Goal: Check status: Check status

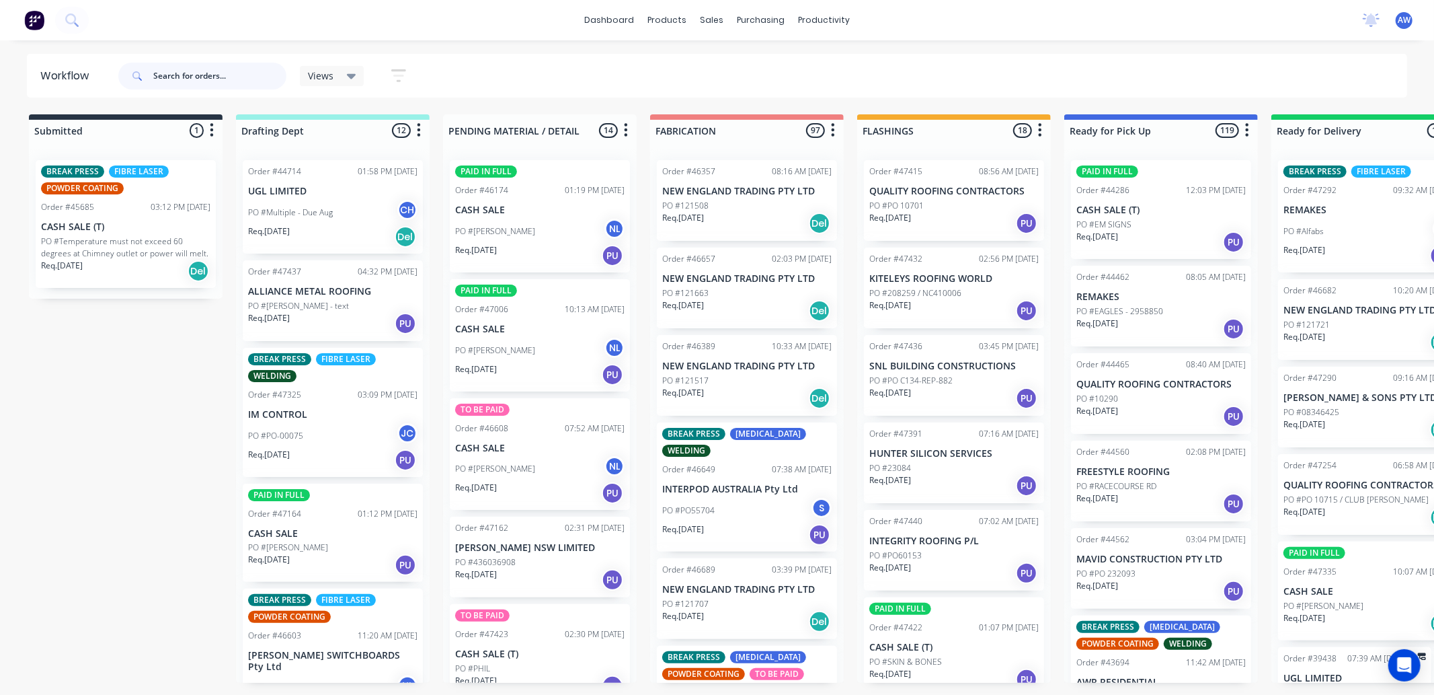
click at [175, 73] on input "text" at bounding box center [219, 76] width 133 height 27
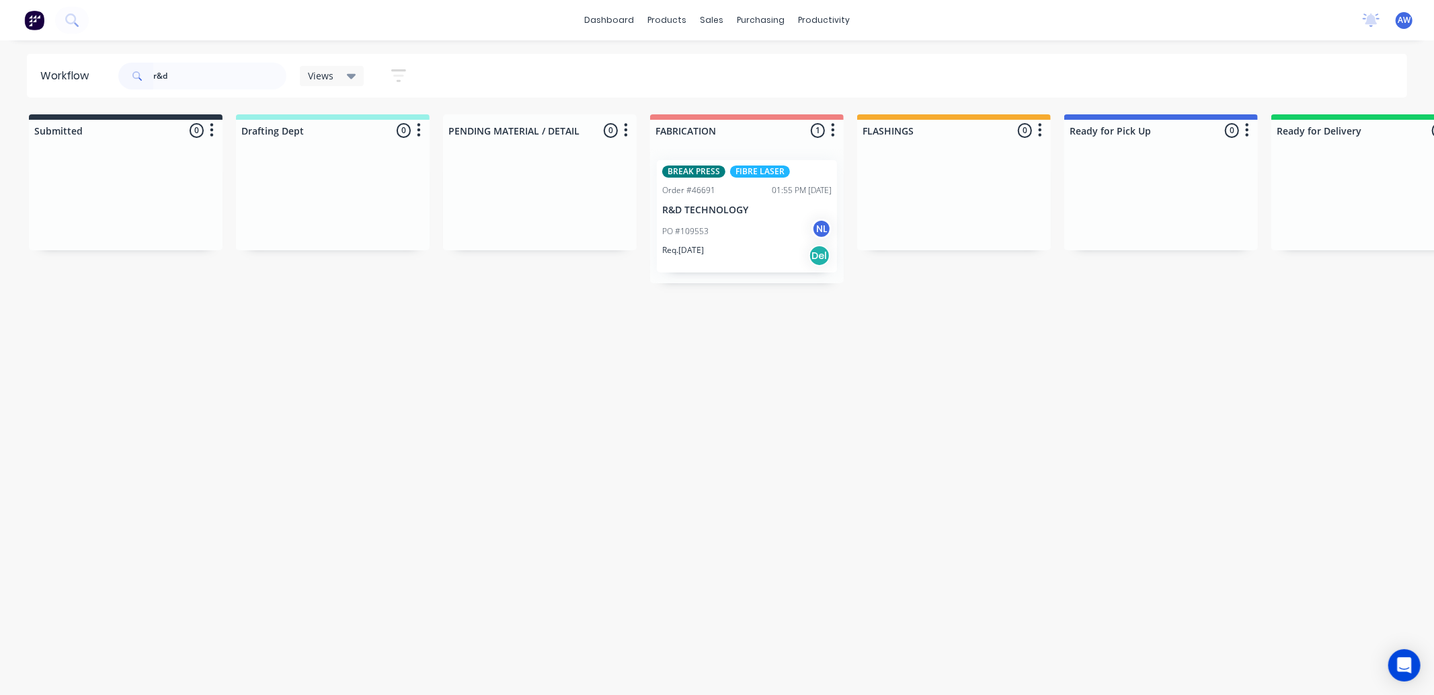
click at [764, 238] on div "PO #109553 NL" at bounding box center [746, 232] width 169 height 26
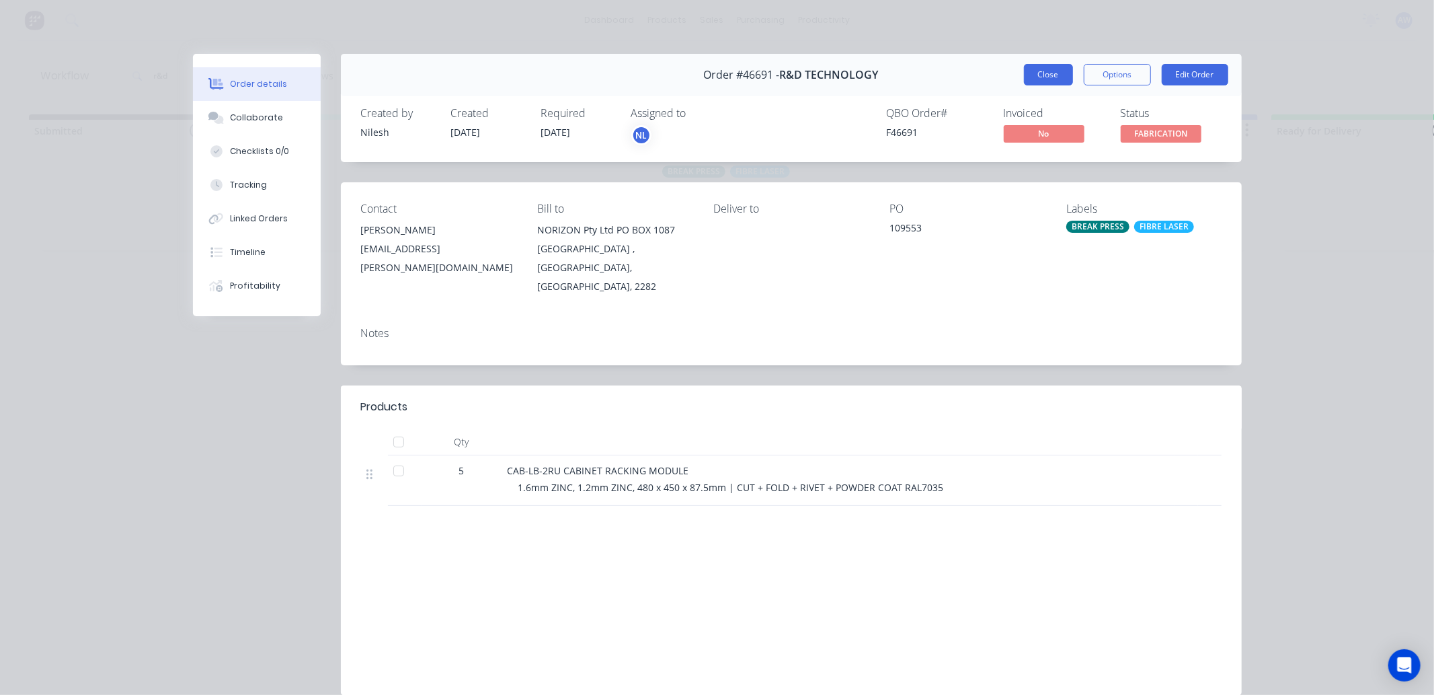
click at [1047, 67] on button "Close" at bounding box center [1048, 75] width 49 height 22
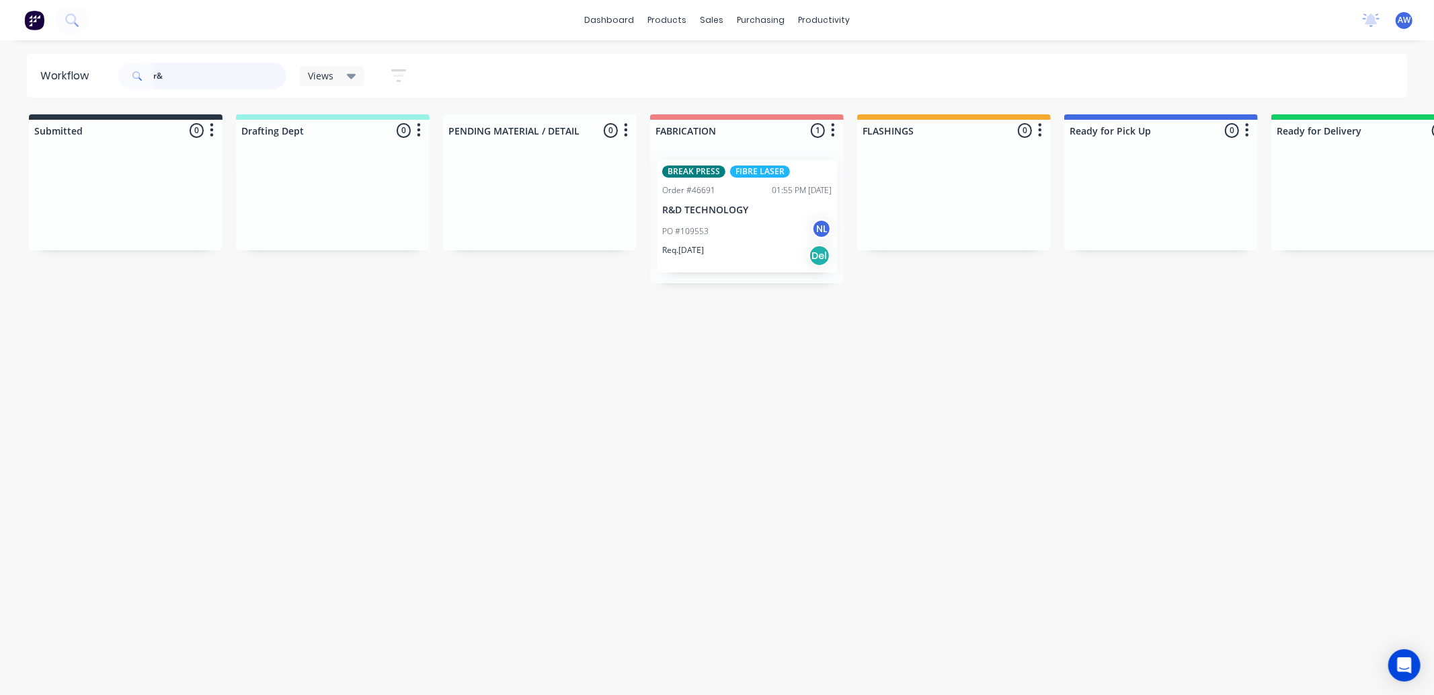
type input "r"
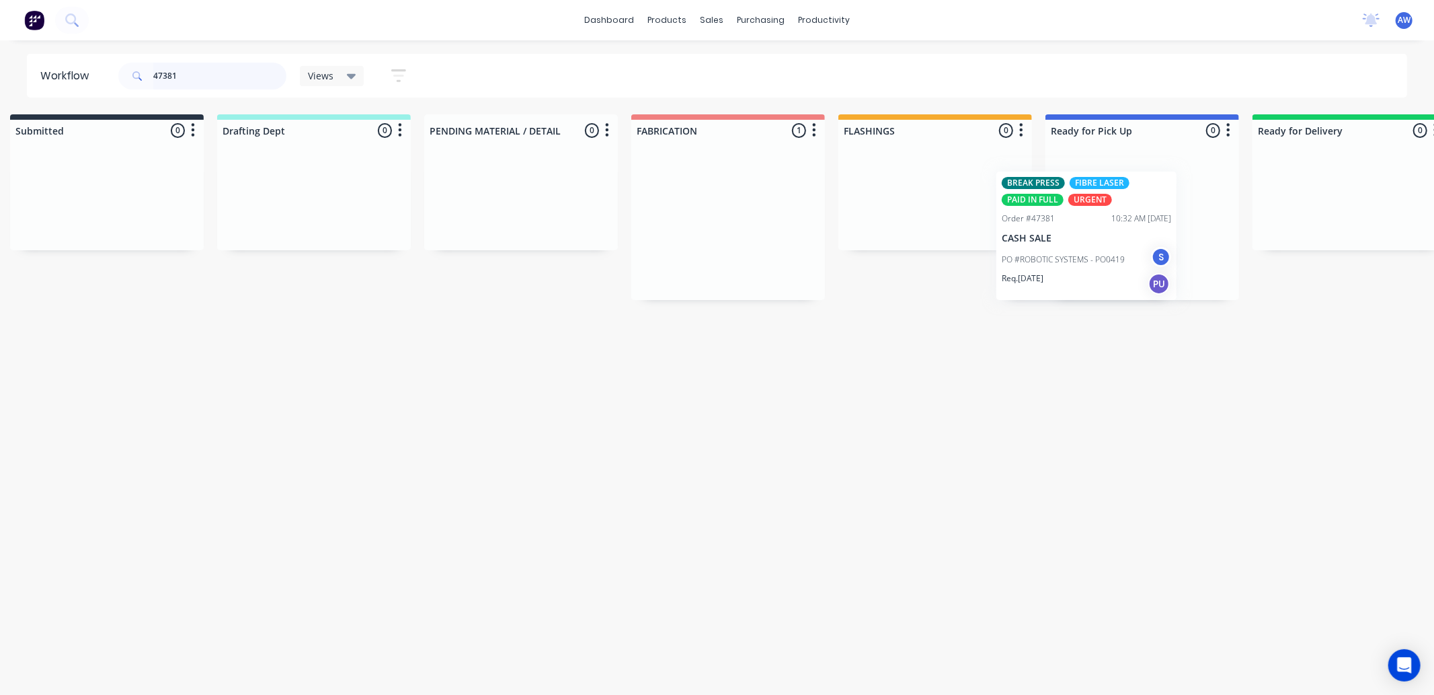
drag, startPoint x: 736, startPoint y: 223, endPoint x: 1140, endPoint y: 202, distance: 404.0
click at [1140, 202] on div "Submitted 0 Sort By Created date Required date Order number Customer name Most …" at bounding box center [1092, 207] width 2242 height 186
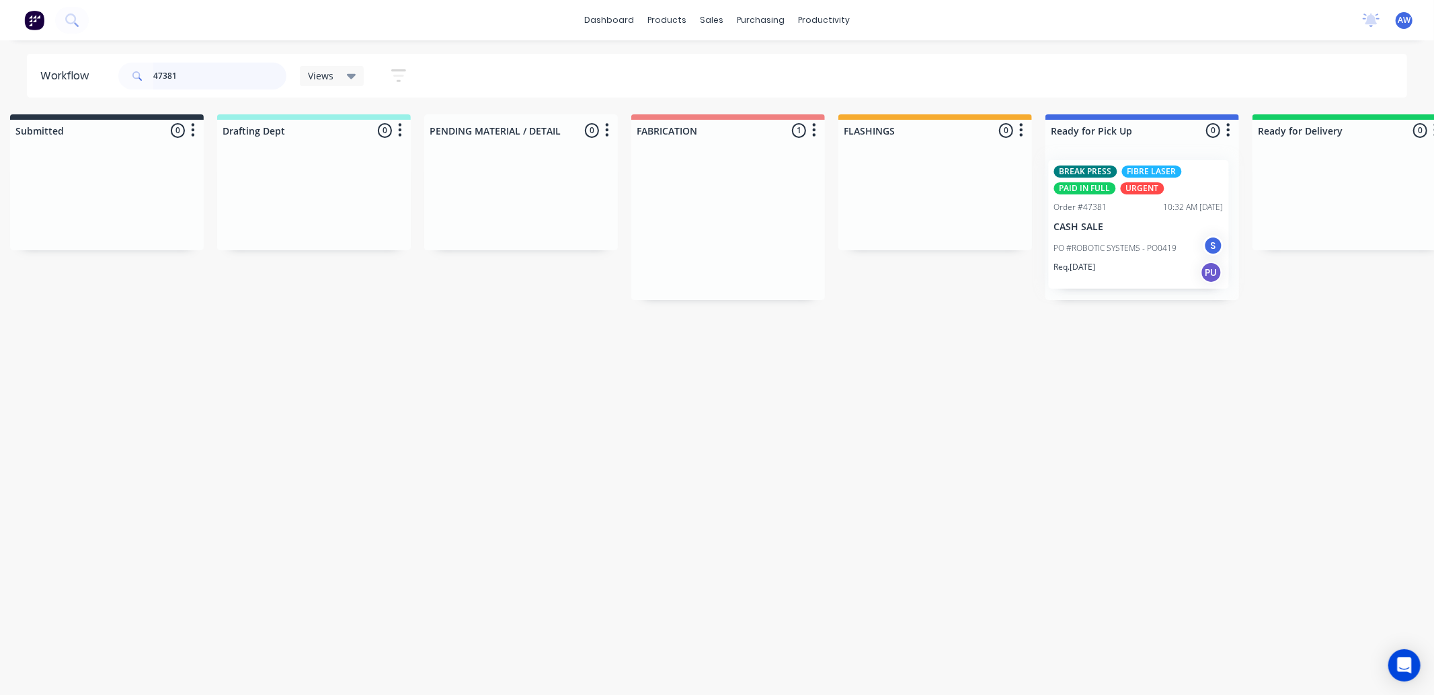
scroll to position [0, 22]
type input "47381"
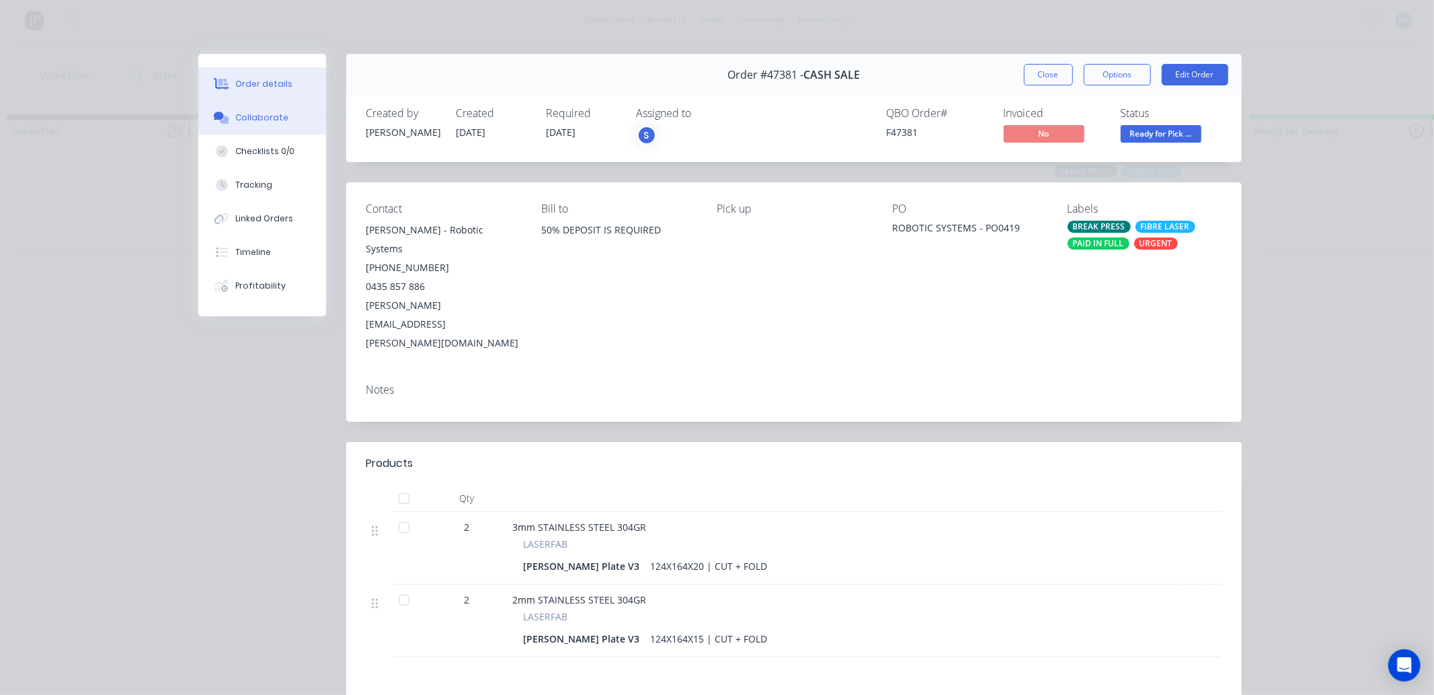
click at [282, 117] on button "Collaborate" at bounding box center [262, 118] width 128 height 34
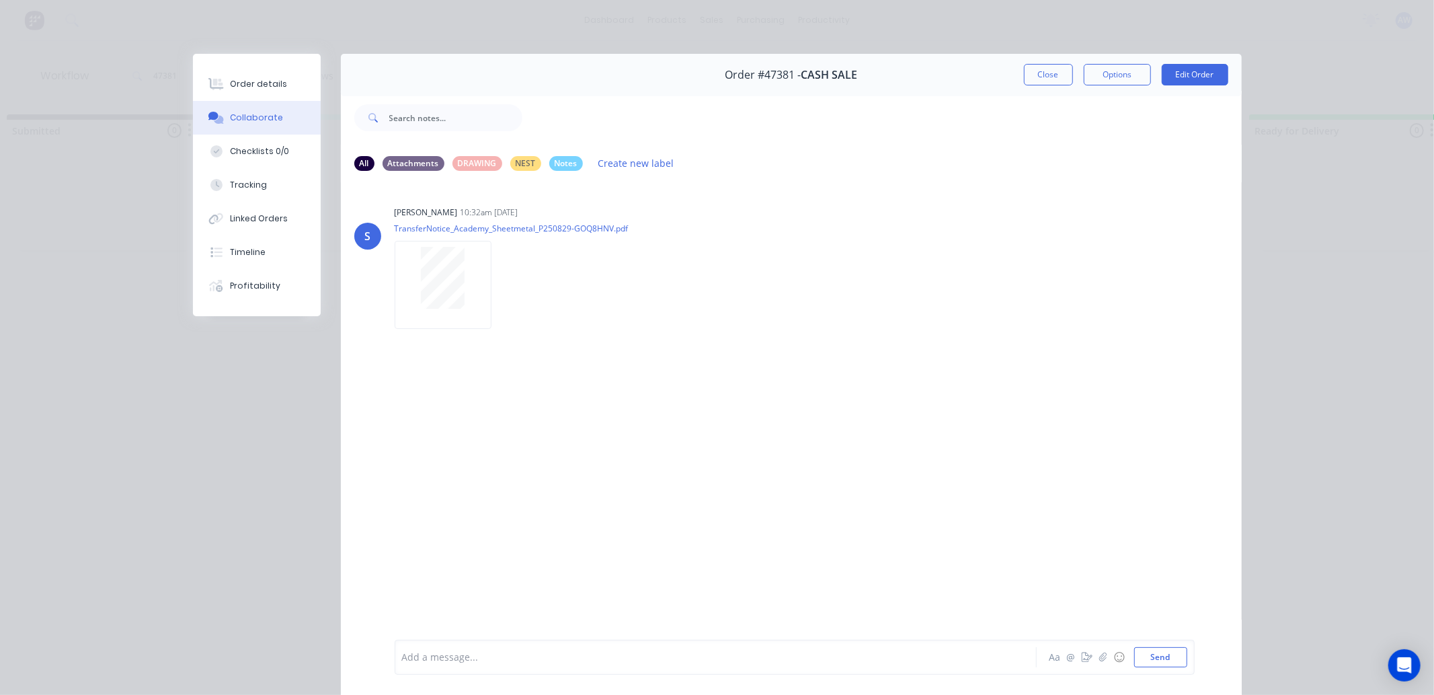
click at [458, 662] on div at bounding box center [697, 657] width 588 height 14
click at [1034, 74] on button "Close" at bounding box center [1048, 75] width 49 height 22
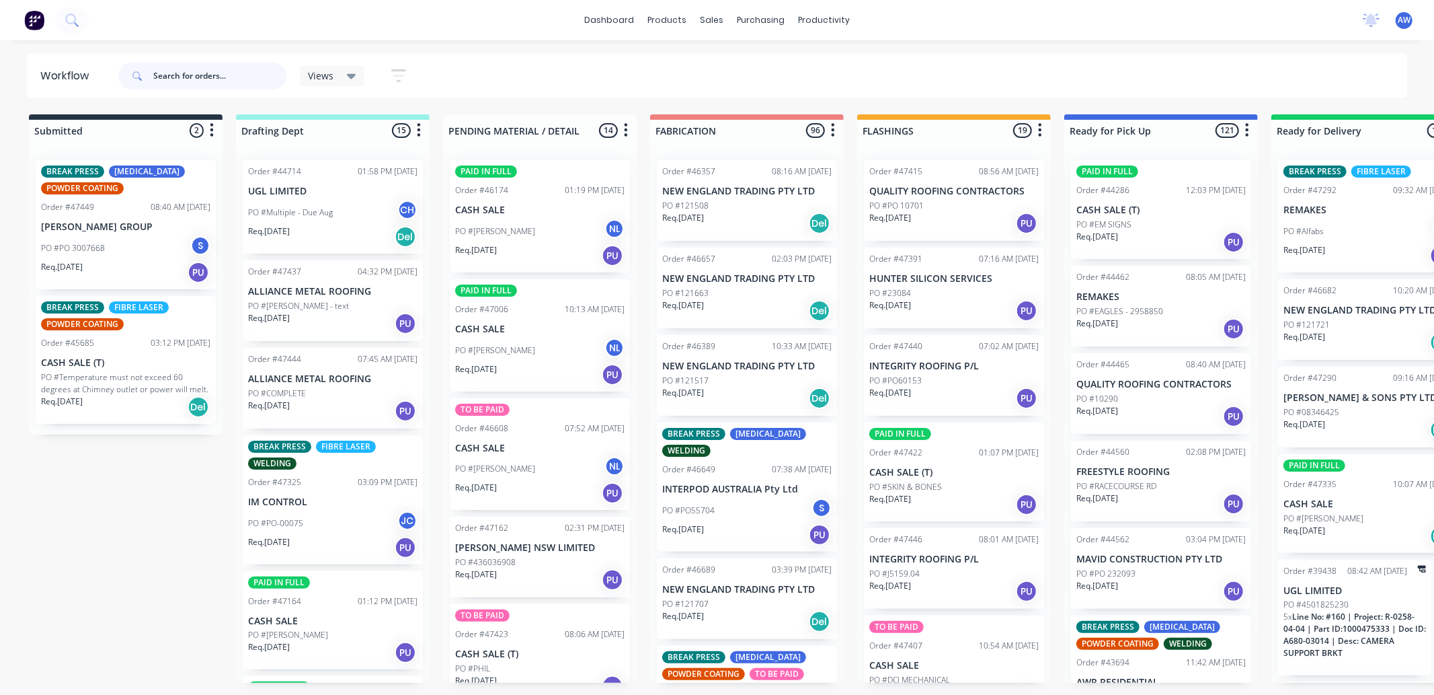
click at [188, 77] on input "text" at bounding box center [219, 76] width 133 height 27
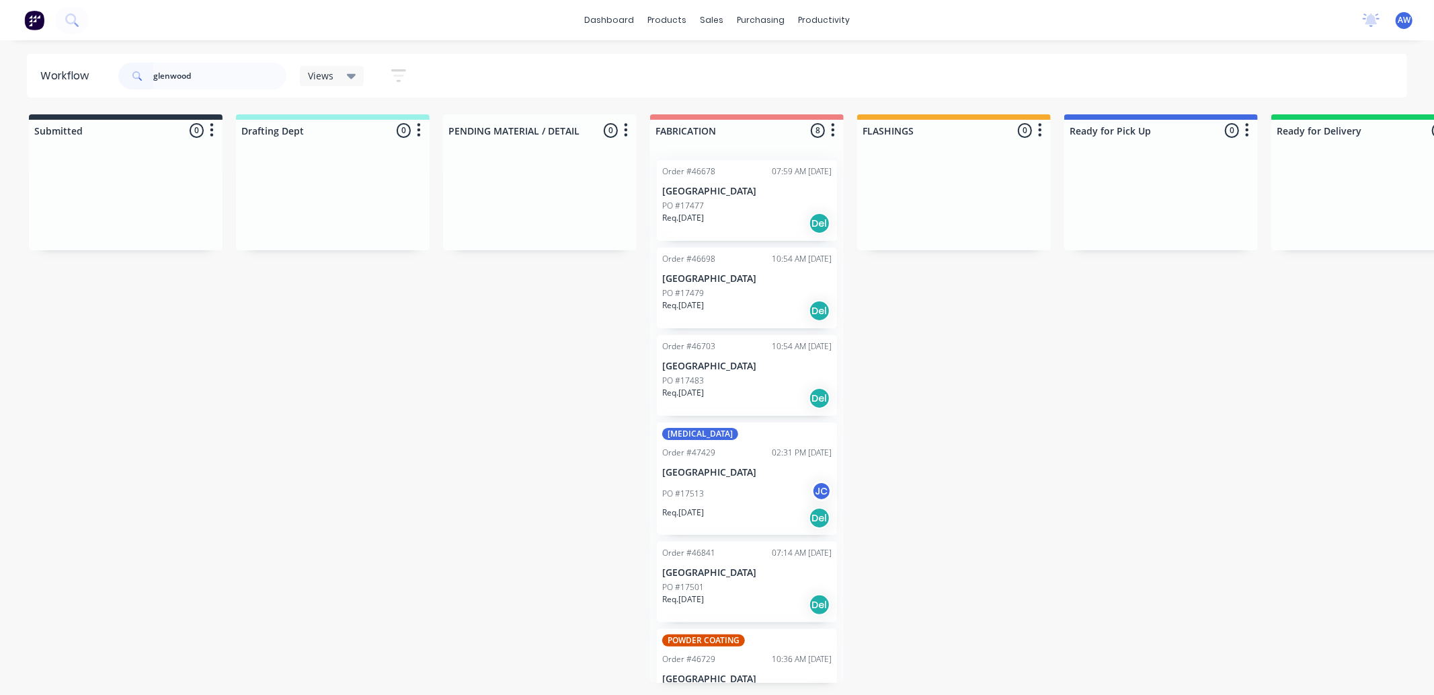
click at [777, 222] on div "Req. [DATE] Del" at bounding box center [746, 223] width 169 height 23
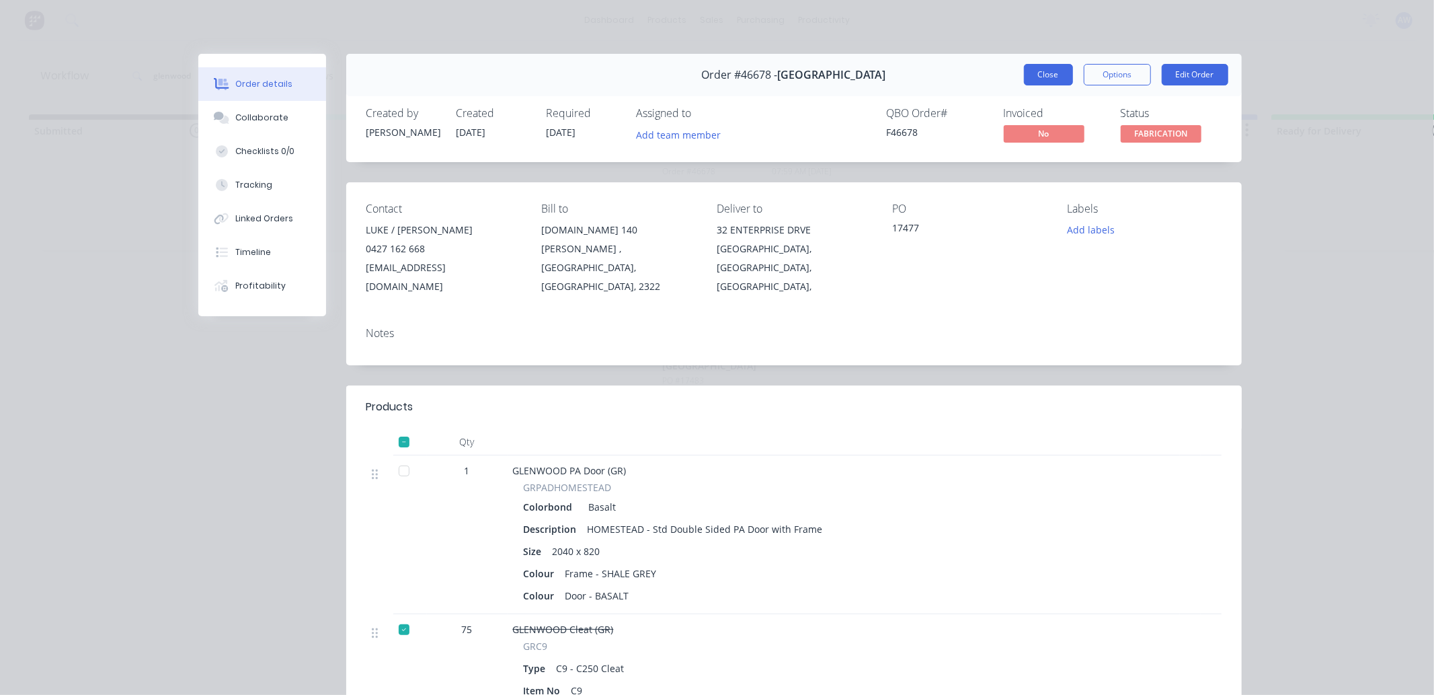
click at [1033, 75] on button "Close" at bounding box center [1048, 75] width 49 height 22
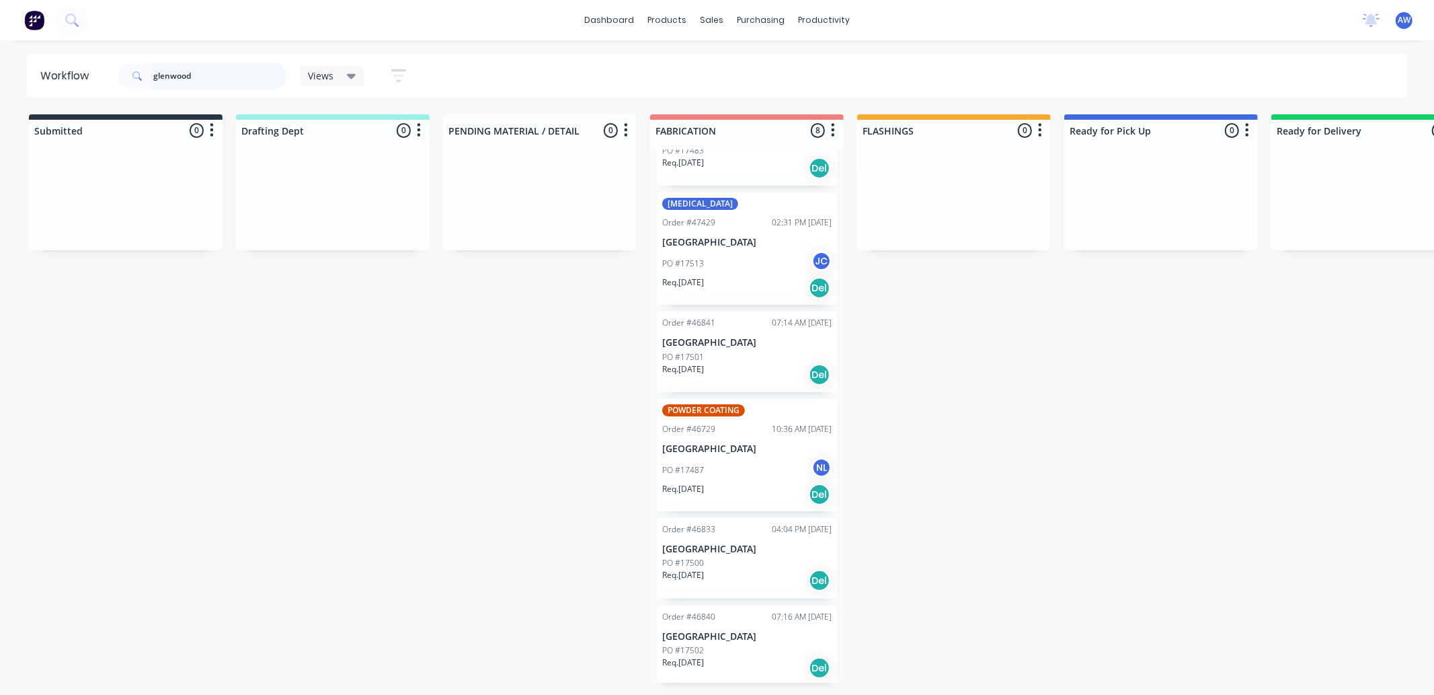
scroll to position [231, 0]
click at [777, 482] on div "Req. [DATE] Del" at bounding box center [746, 492] width 169 height 23
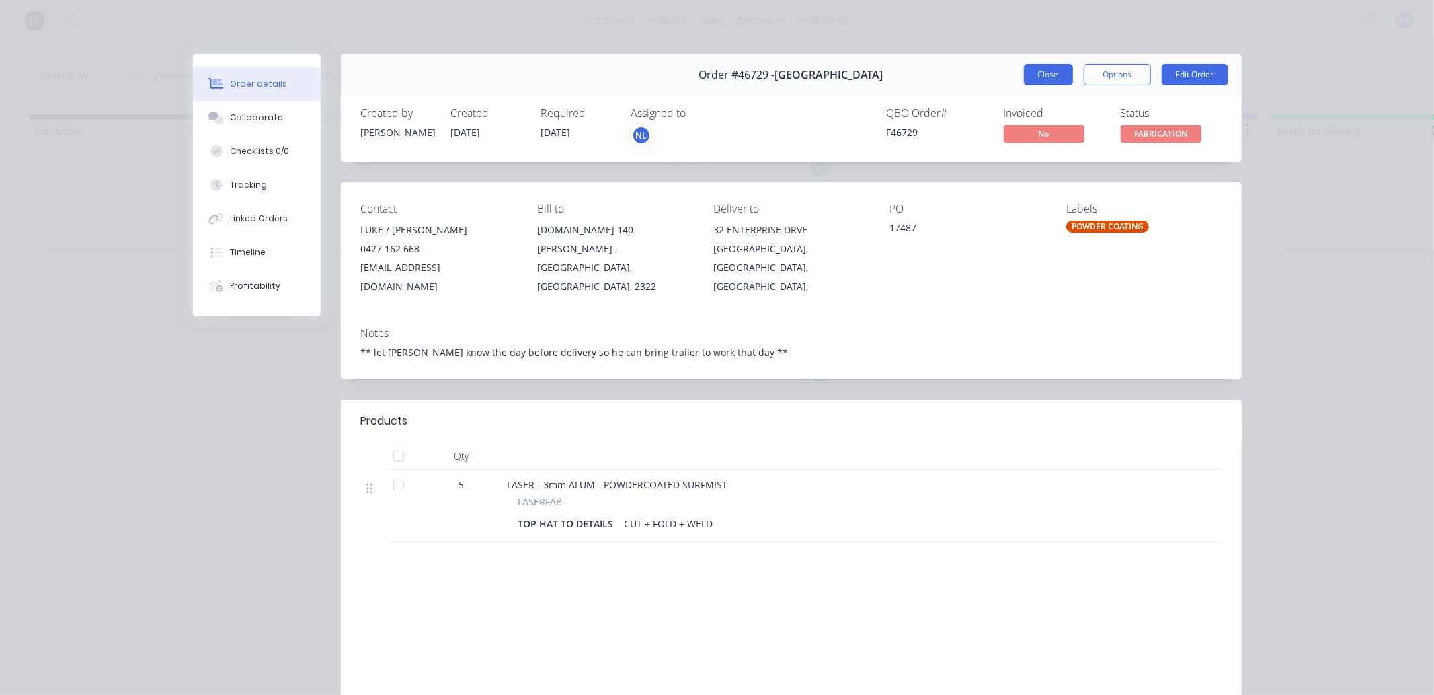
click at [1029, 68] on button "Close" at bounding box center [1048, 75] width 49 height 22
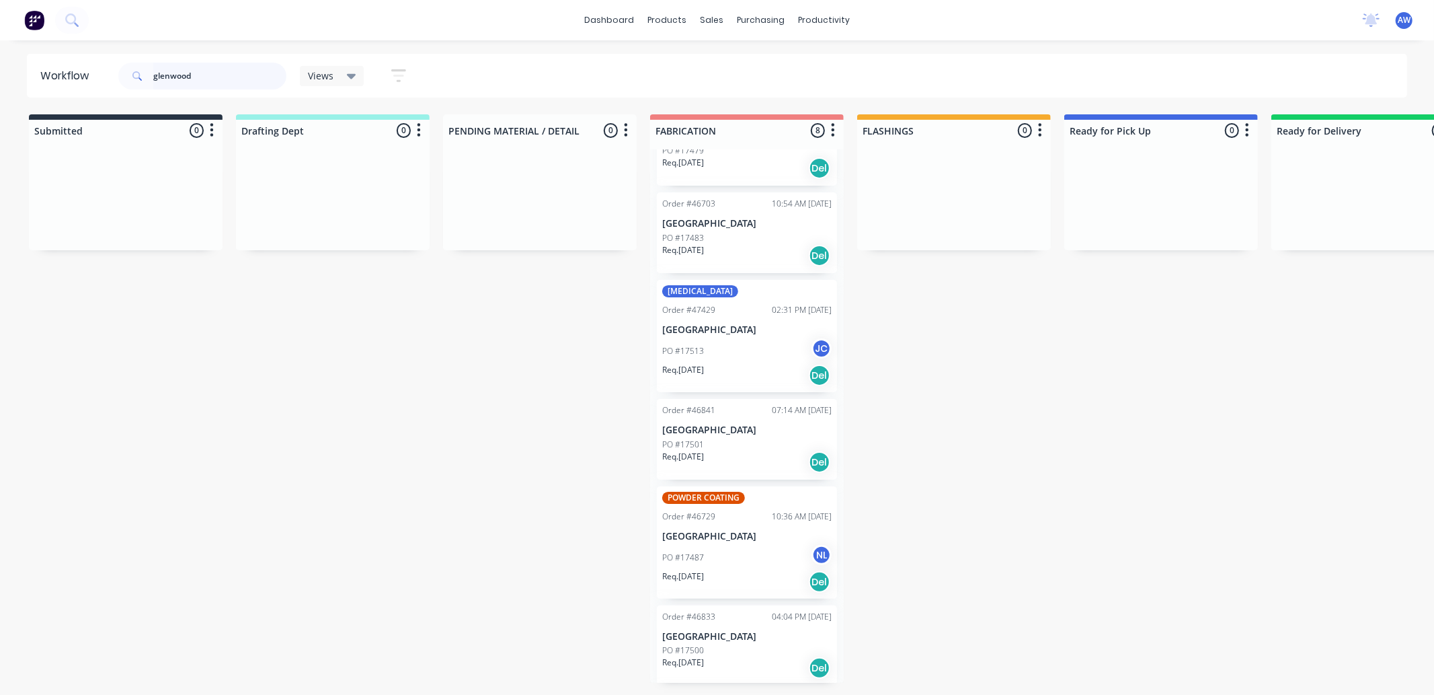
scroll to position [0, 0]
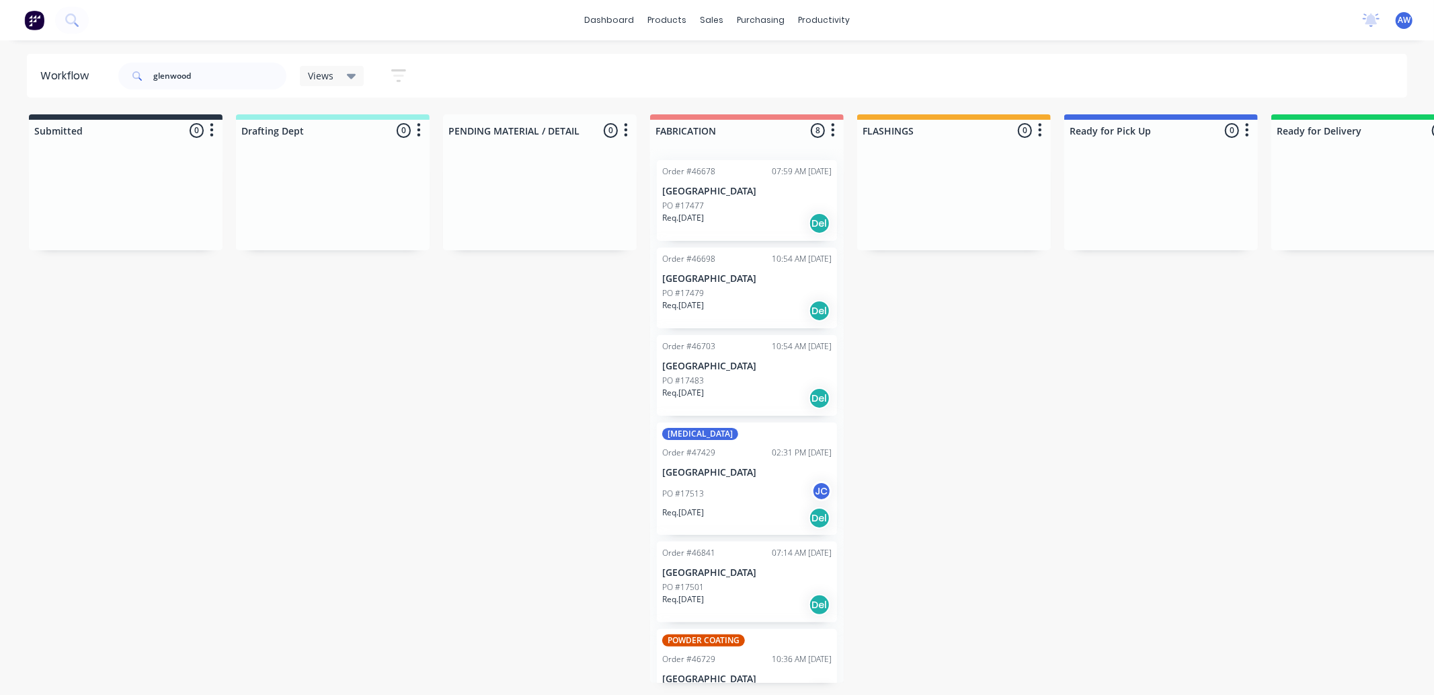
click at [750, 298] on div "PO #17479" at bounding box center [746, 293] width 169 height 12
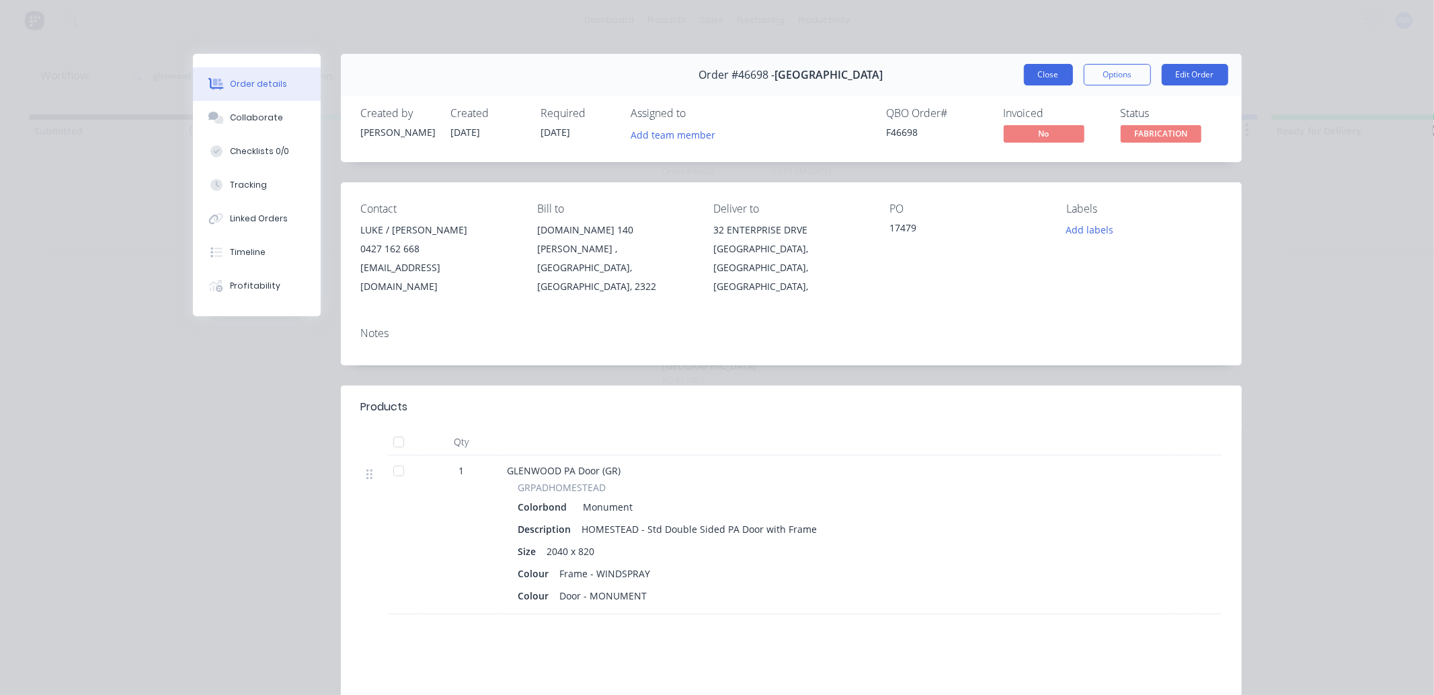
click at [1024, 66] on button "Close" at bounding box center [1048, 75] width 49 height 22
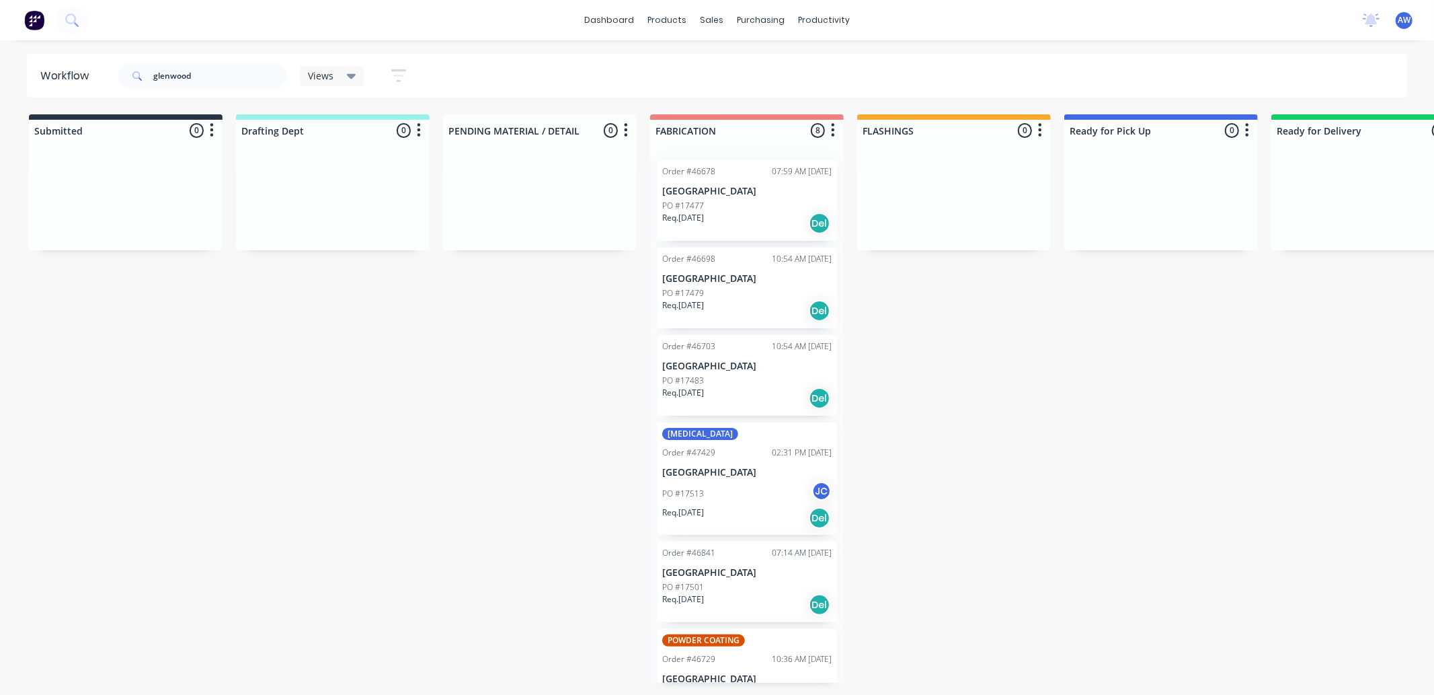
click at [741, 221] on div "Req. [DATE] Del" at bounding box center [746, 223] width 169 height 23
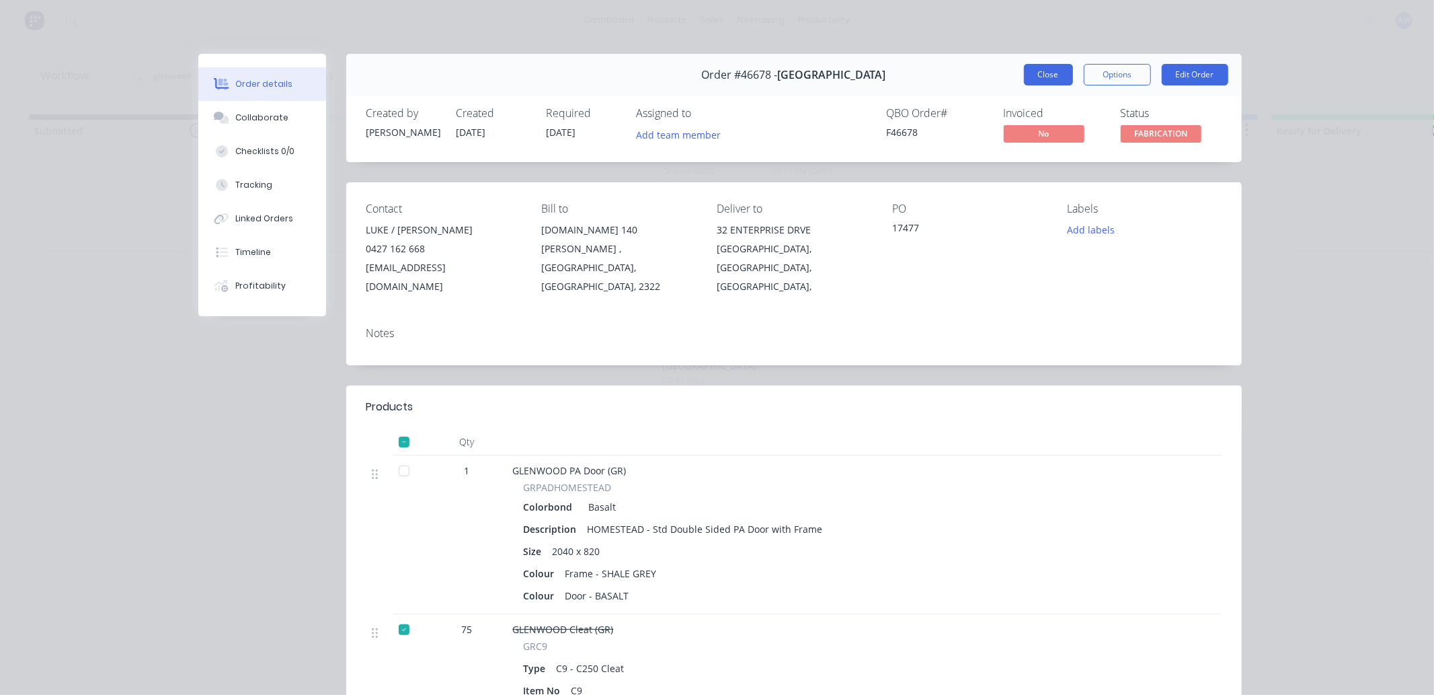
click at [1025, 75] on button "Close" at bounding box center [1048, 75] width 49 height 22
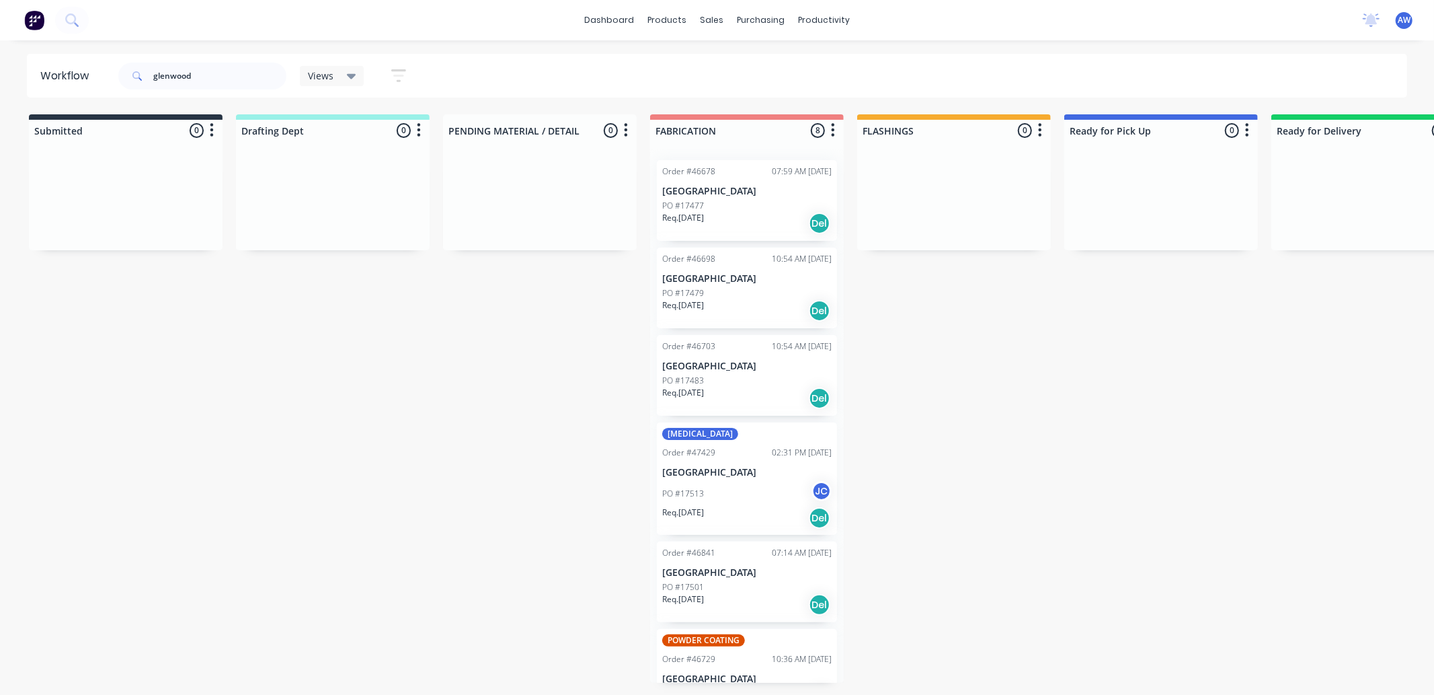
click at [731, 395] on div "Req. [DATE] Del" at bounding box center [746, 398] width 169 height 23
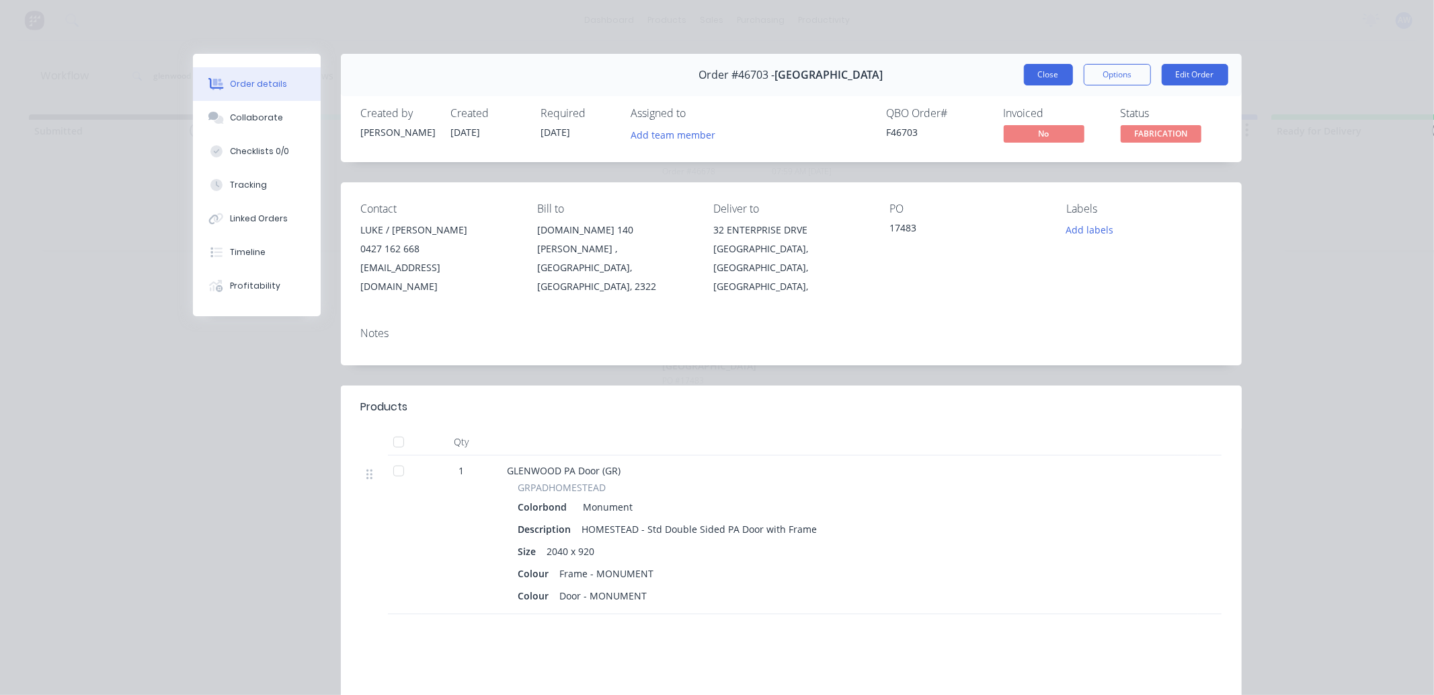
click at [1050, 79] on button "Close" at bounding box center [1048, 75] width 49 height 22
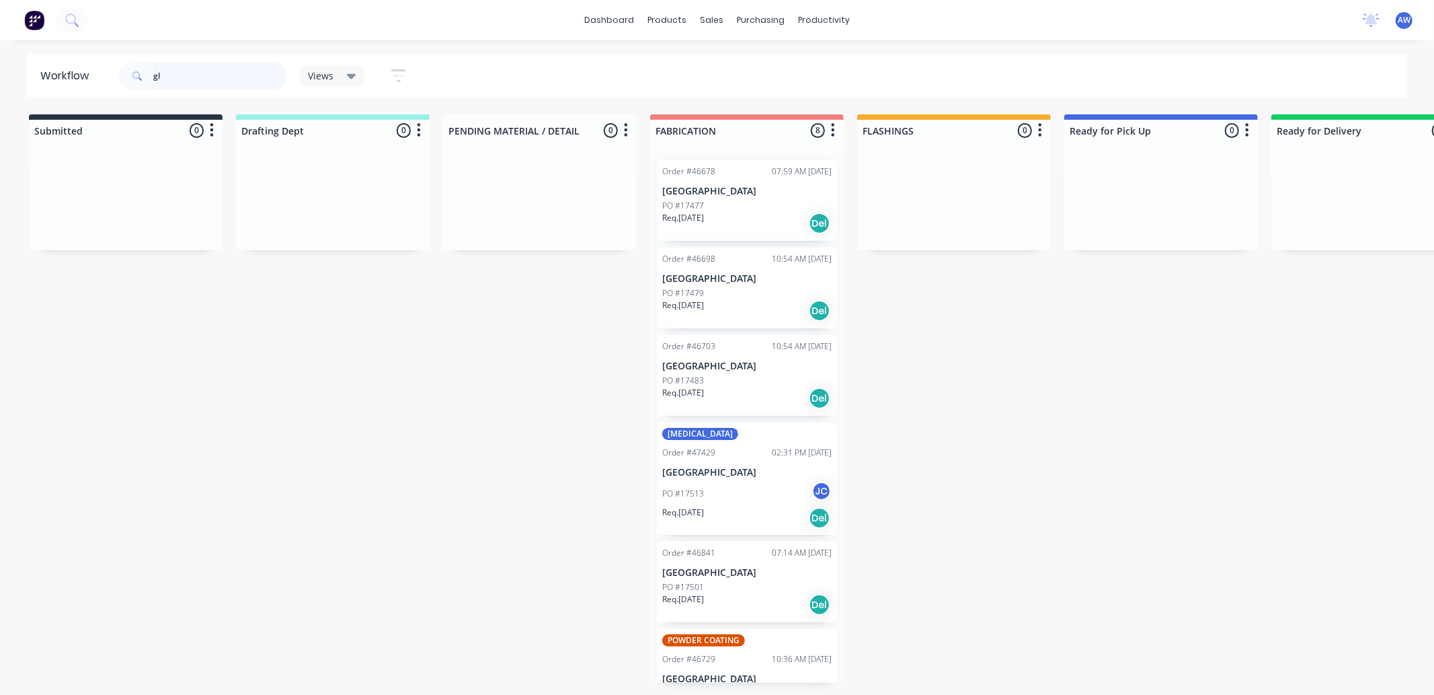
type input "g"
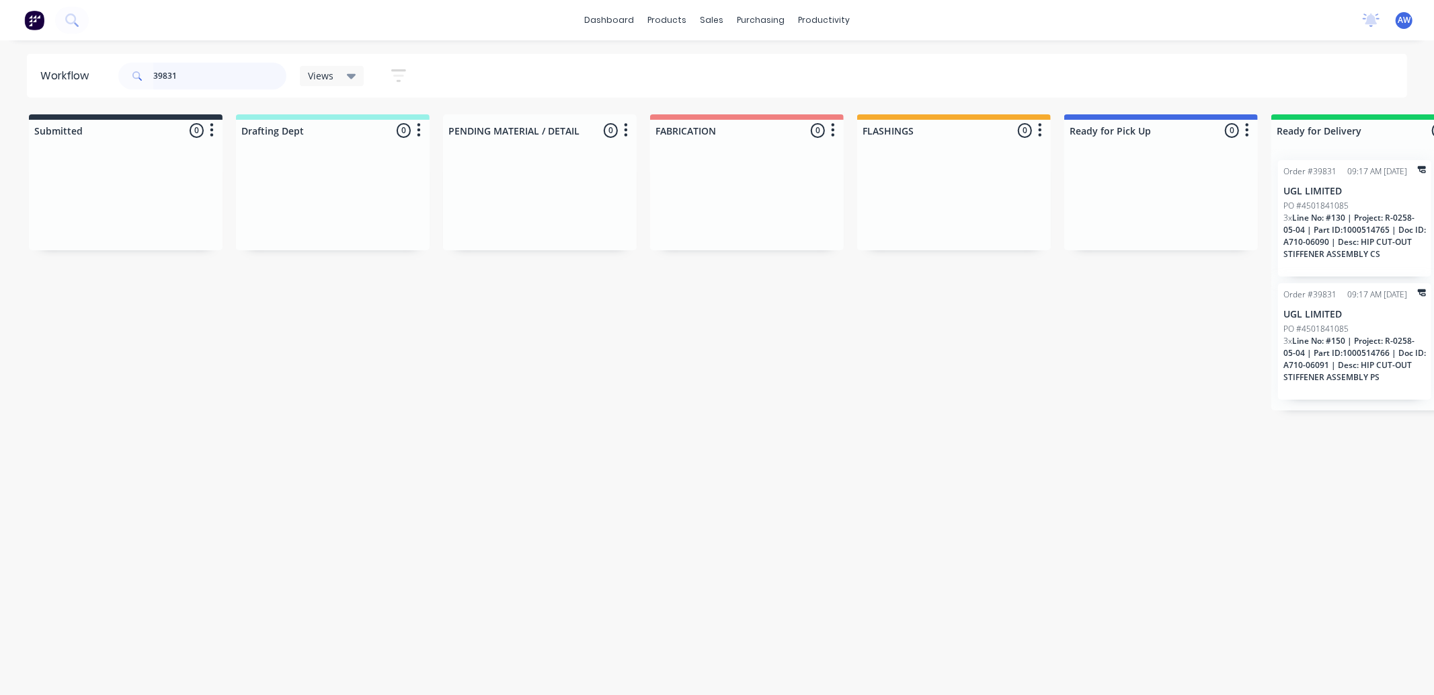
scroll to position [0, 808]
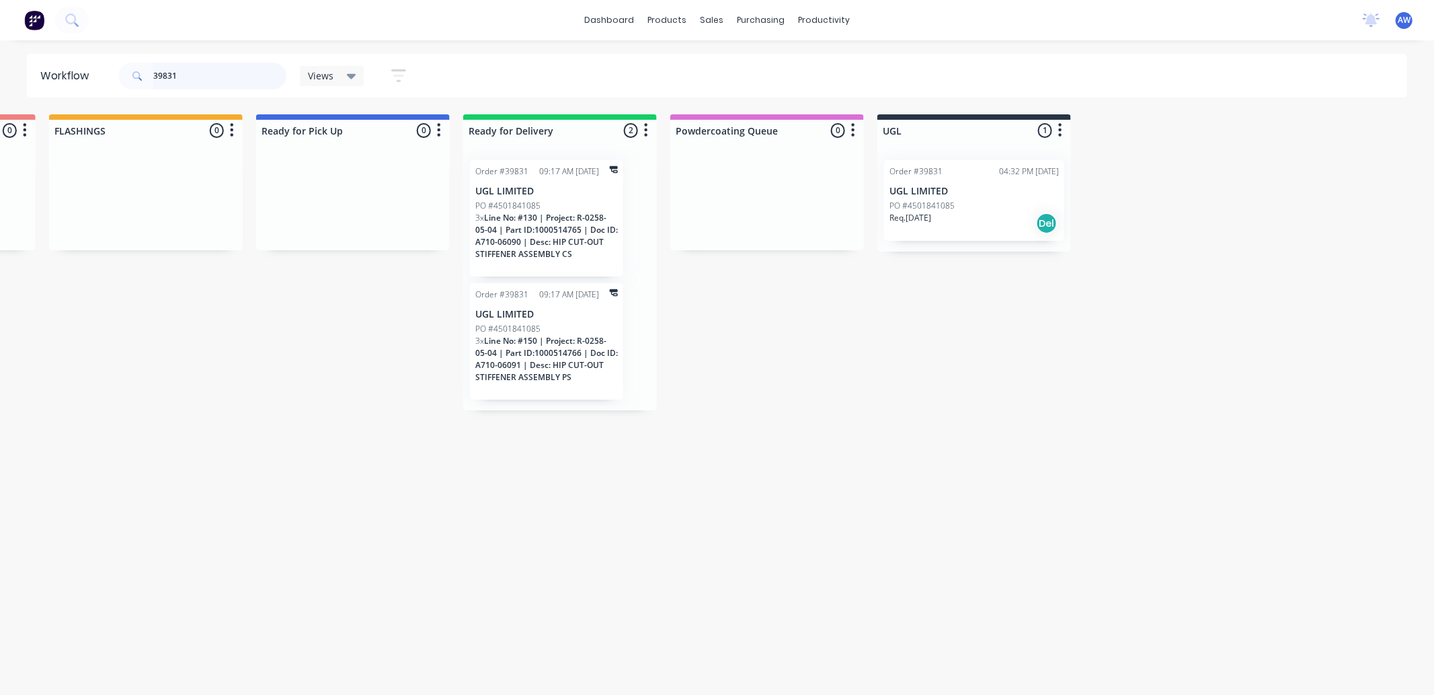
type input "39831"
click at [958, 198] on div "Order #39831 04:32 PM [DATE] UGL LIMITED PO #4501841085 Req. [DATE] Del" at bounding box center [974, 200] width 180 height 81
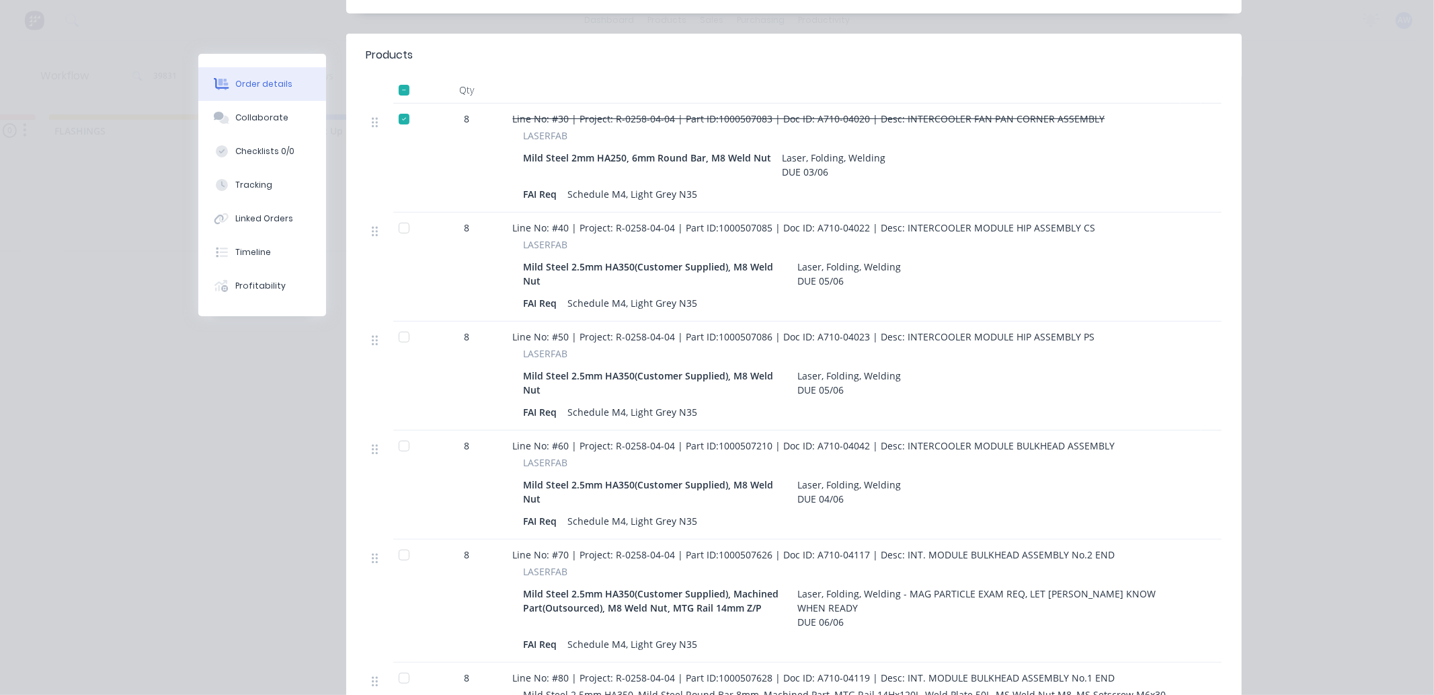
scroll to position [373, 0]
click at [277, 177] on button "Tracking" at bounding box center [262, 185] width 128 height 34
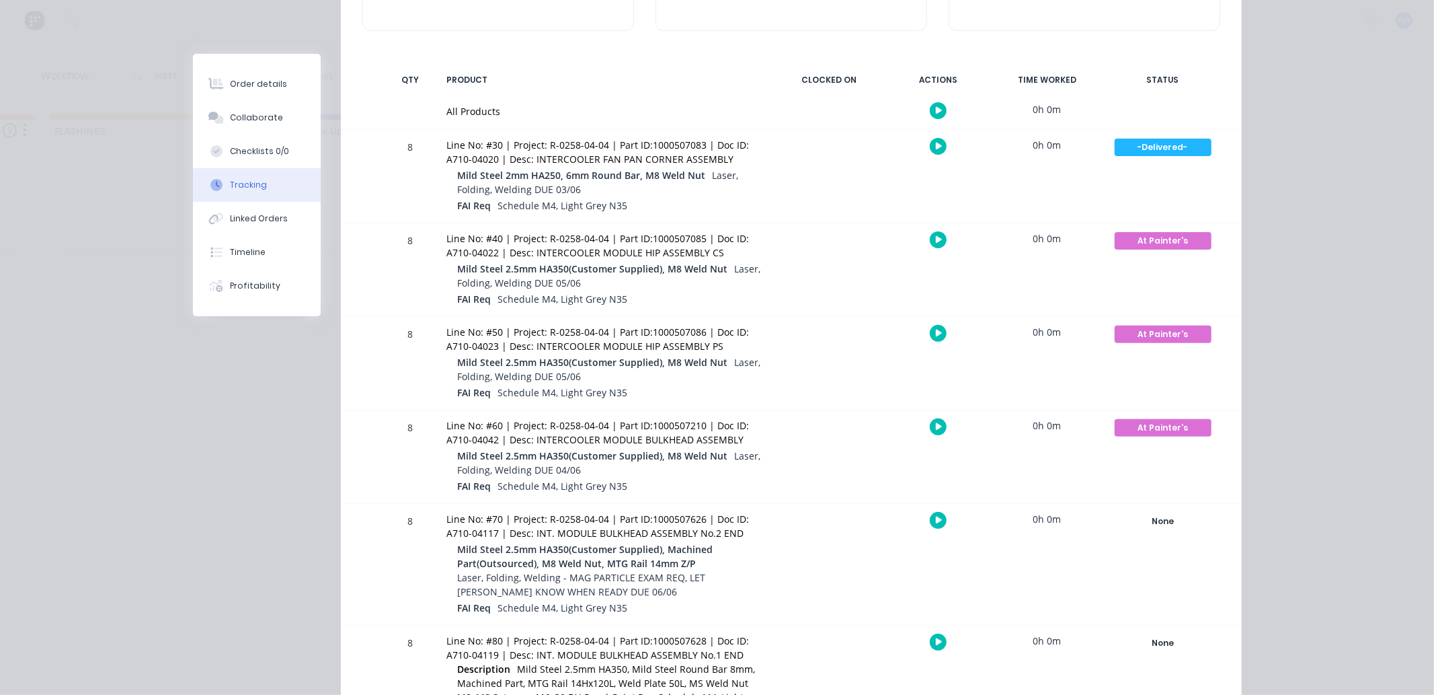
scroll to position [0, 0]
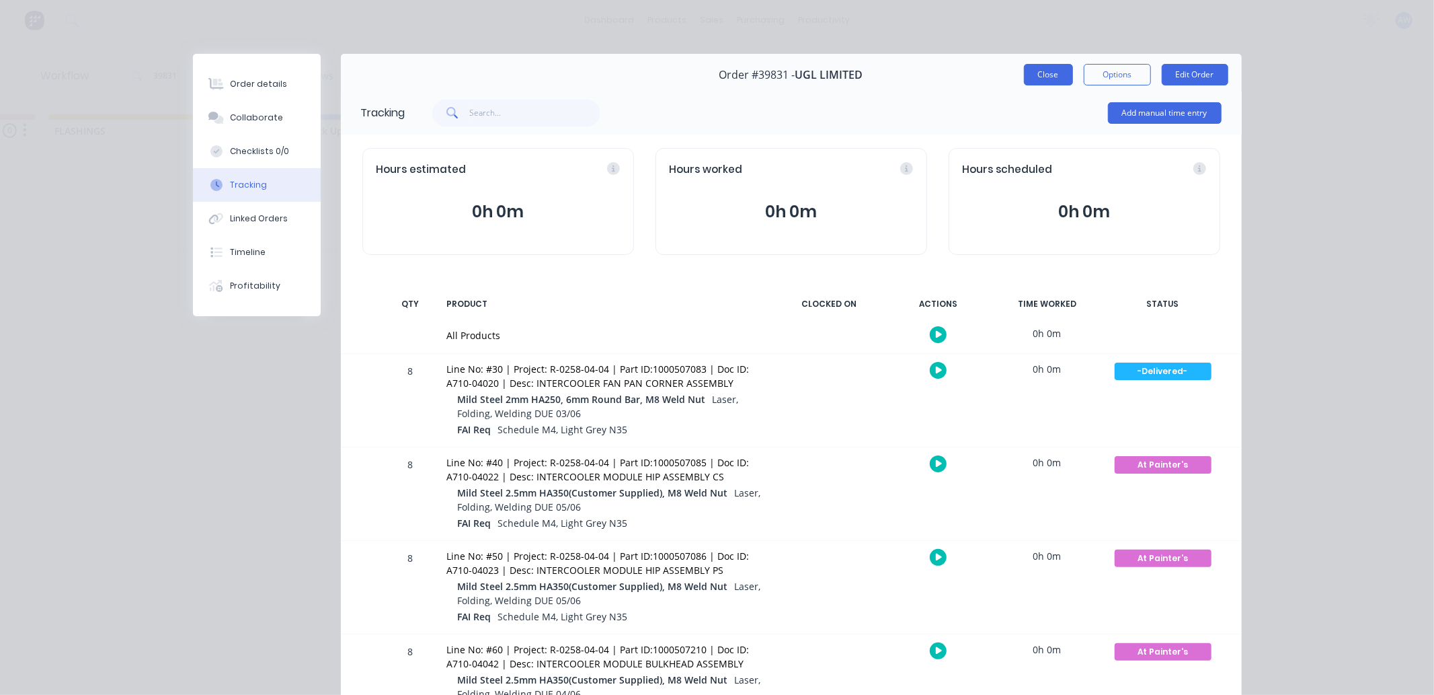
click at [1027, 75] on button "Close" at bounding box center [1048, 75] width 49 height 22
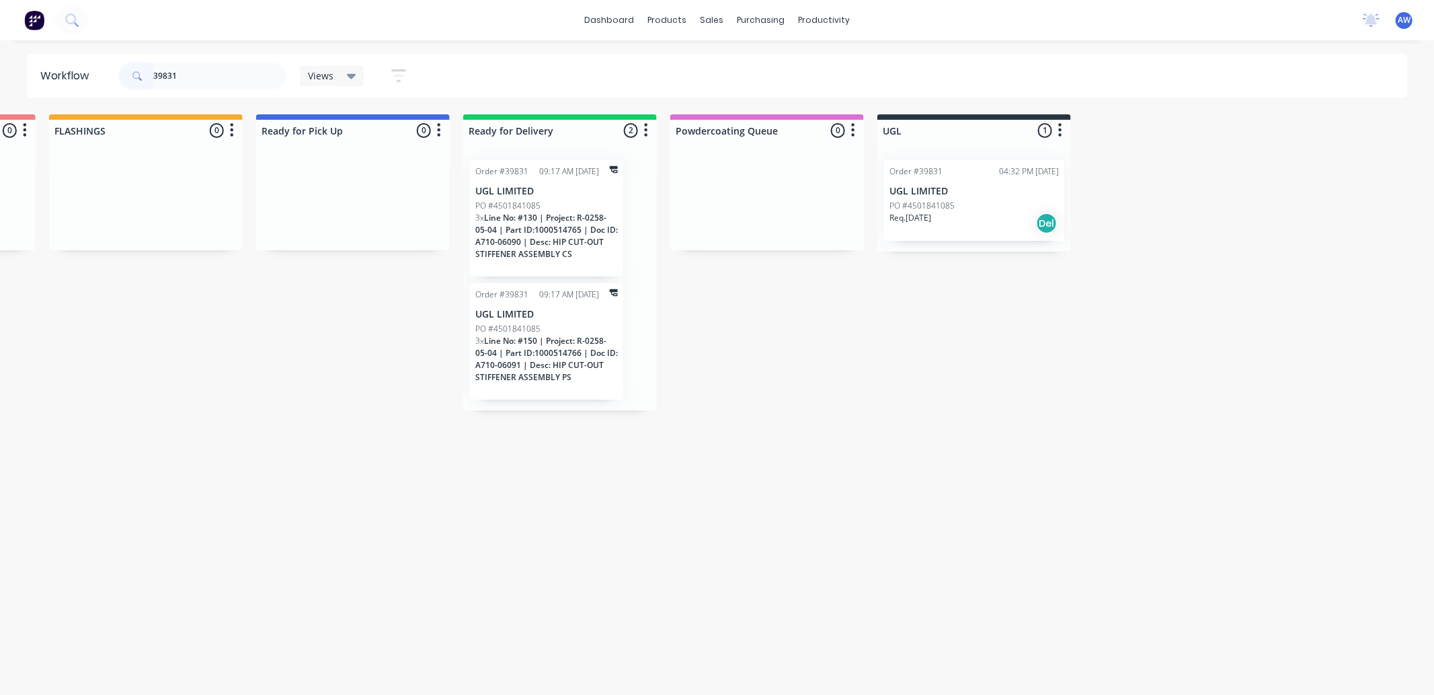
click at [945, 220] on div "Req. [DATE] Del" at bounding box center [973, 223] width 169 height 23
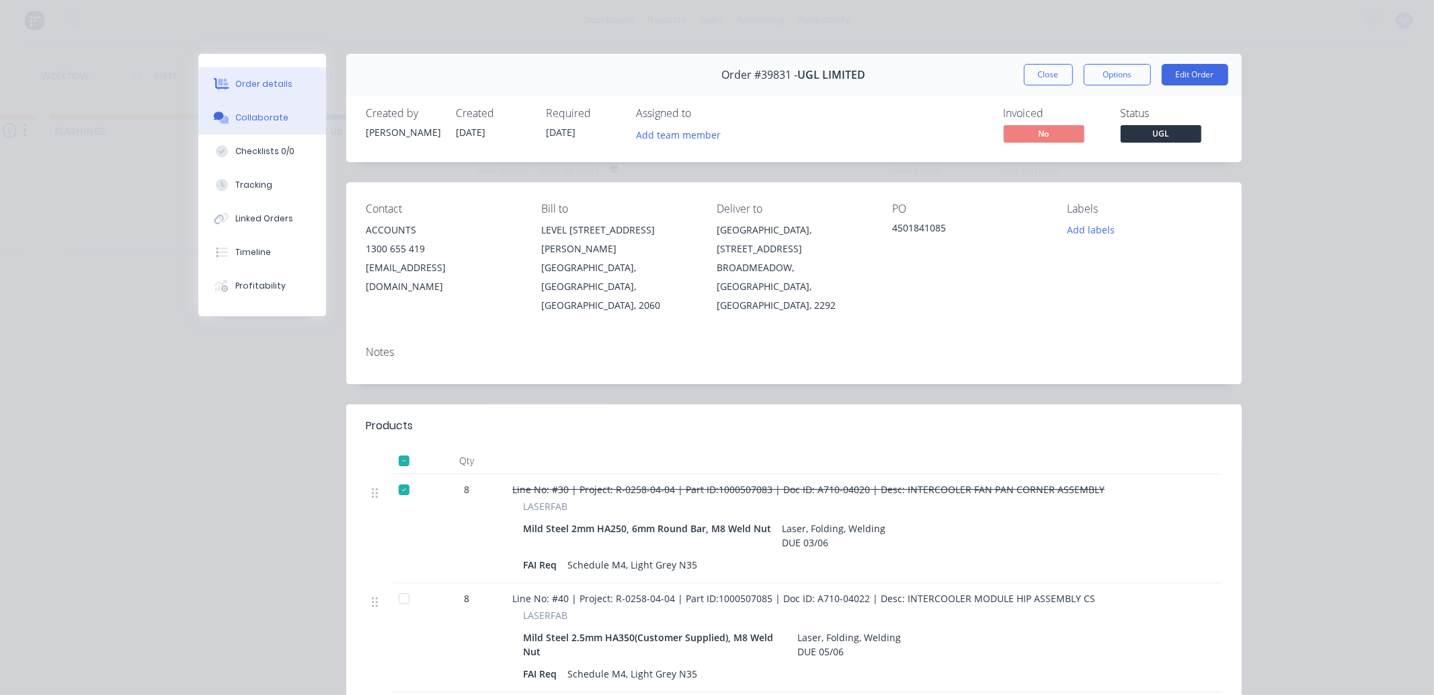
click at [258, 116] on div "Collaborate" at bounding box center [261, 118] width 53 height 12
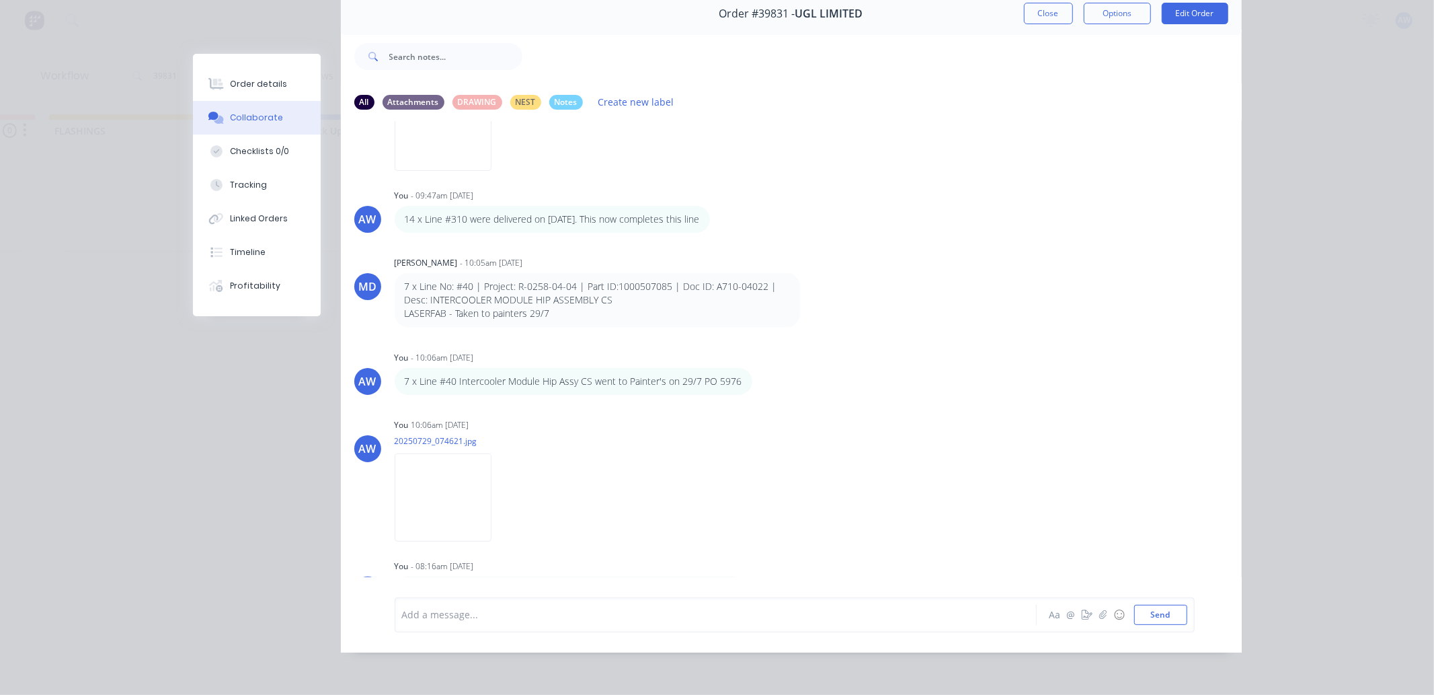
scroll to position [1520, 0]
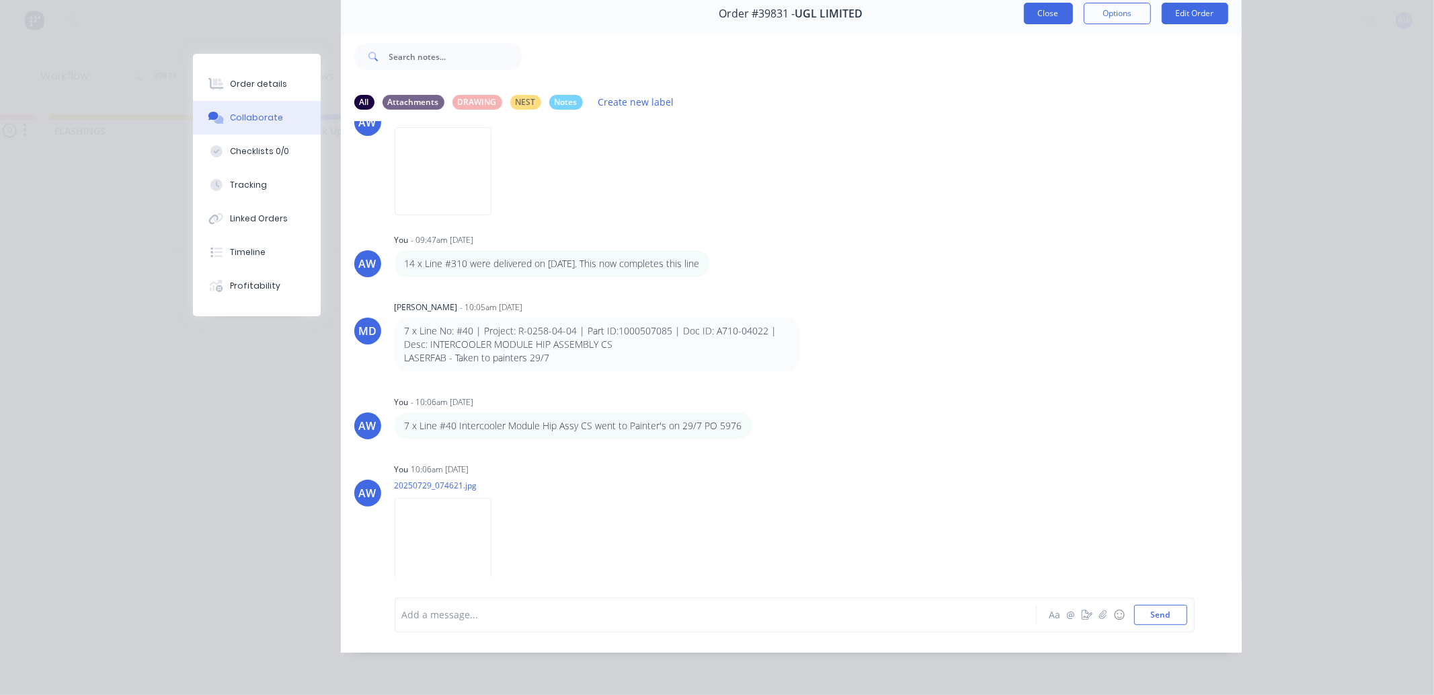
click at [1050, 3] on button "Close" at bounding box center [1048, 14] width 49 height 22
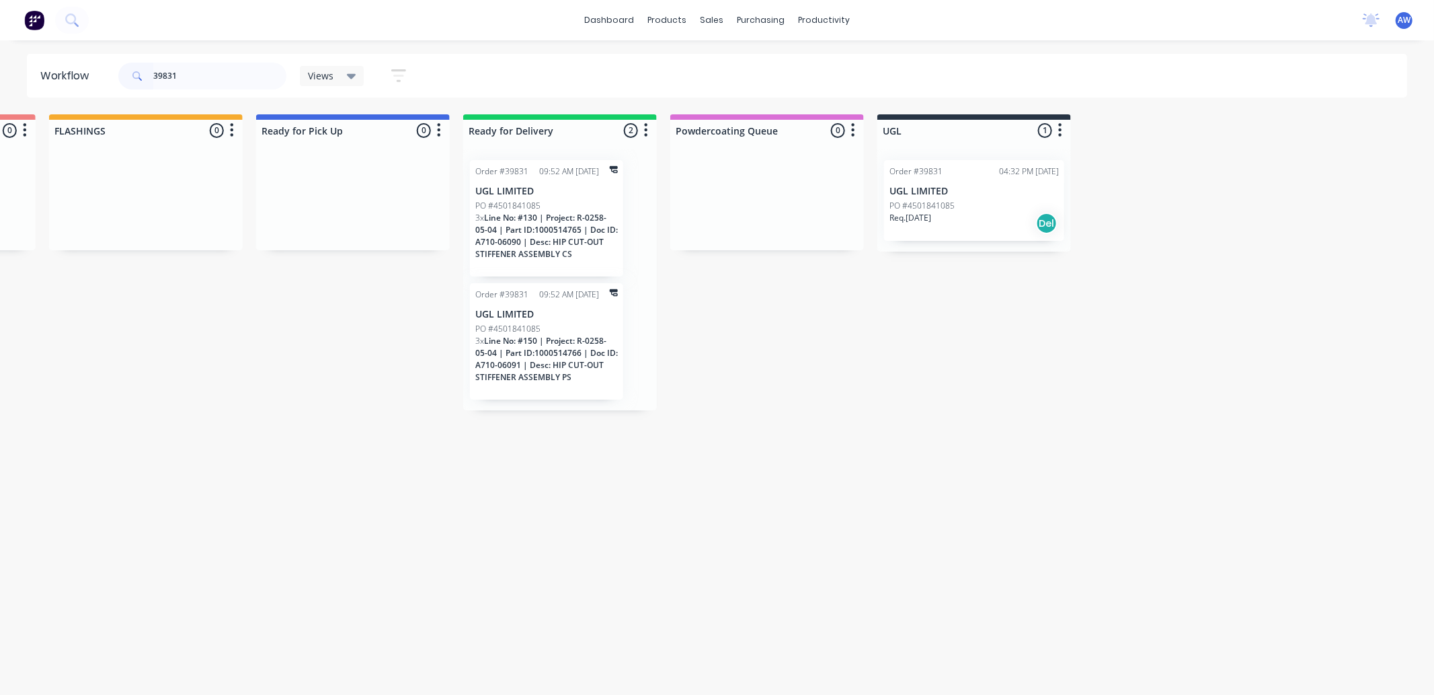
click at [963, 192] on p "UGL LIMITED" at bounding box center [973, 191] width 169 height 11
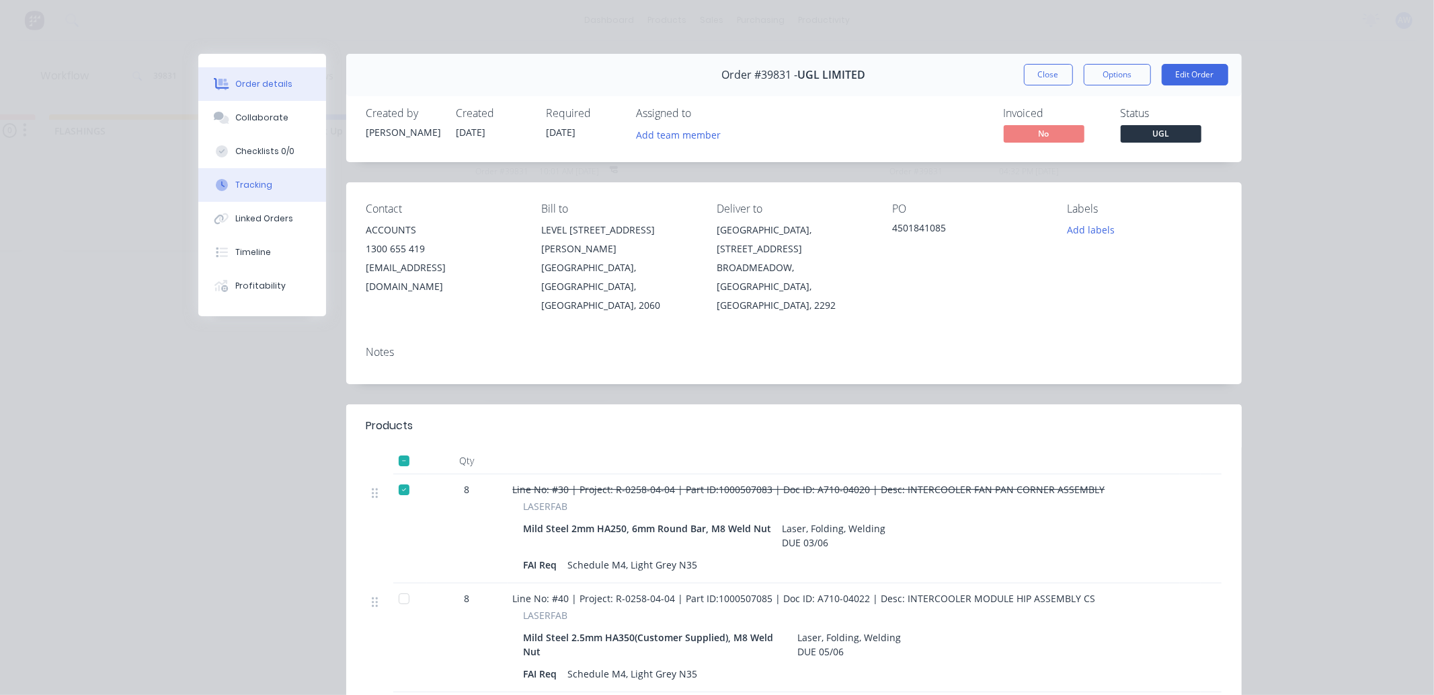
click at [264, 179] on div "Tracking" at bounding box center [253, 185] width 37 height 12
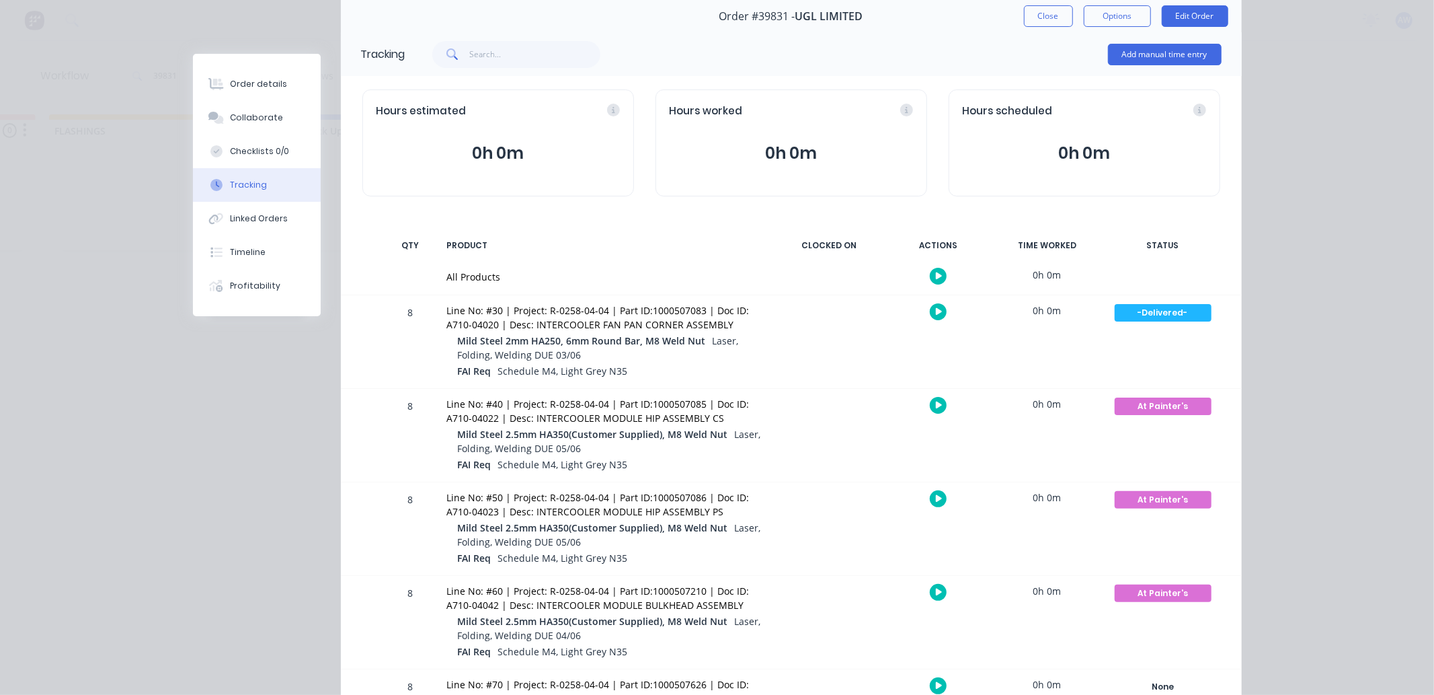
scroll to position [299, 0]
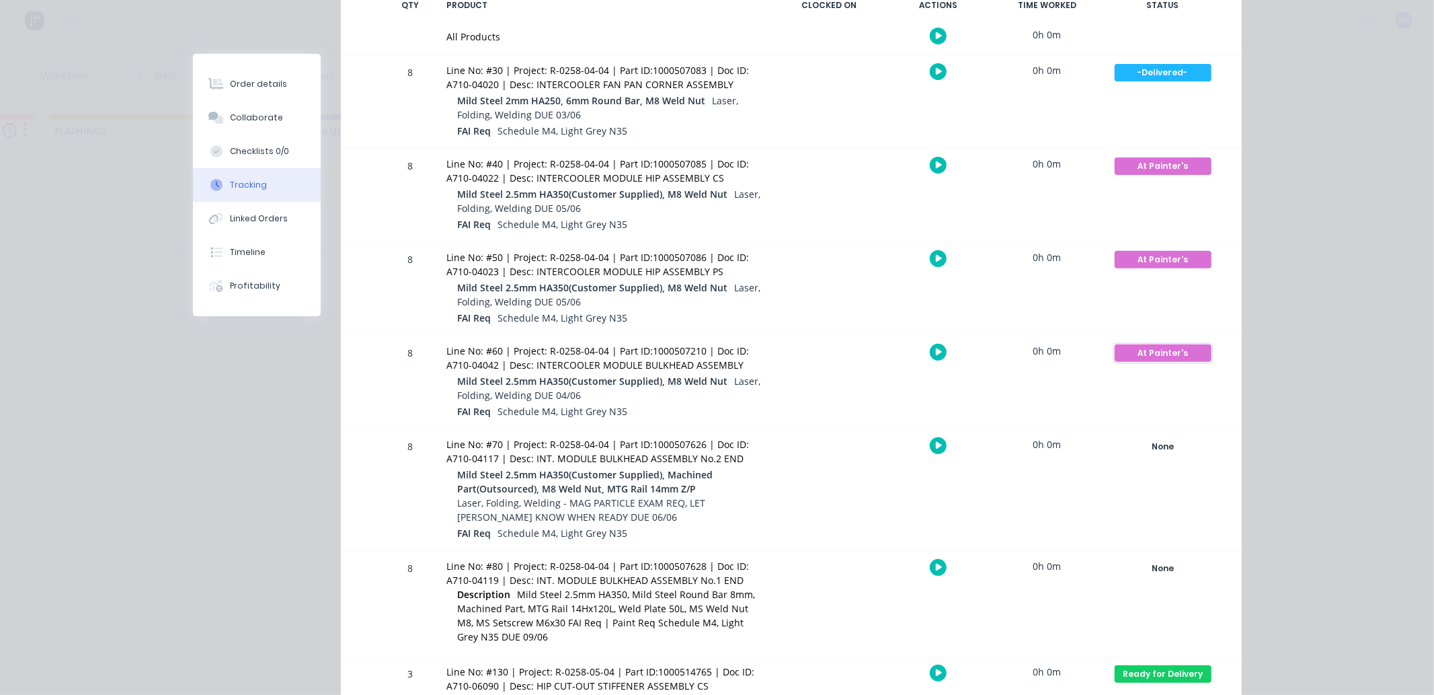
click at [1150, 354] on div "At Painter's" at bounding box center [1163, 352] width 97 height 17
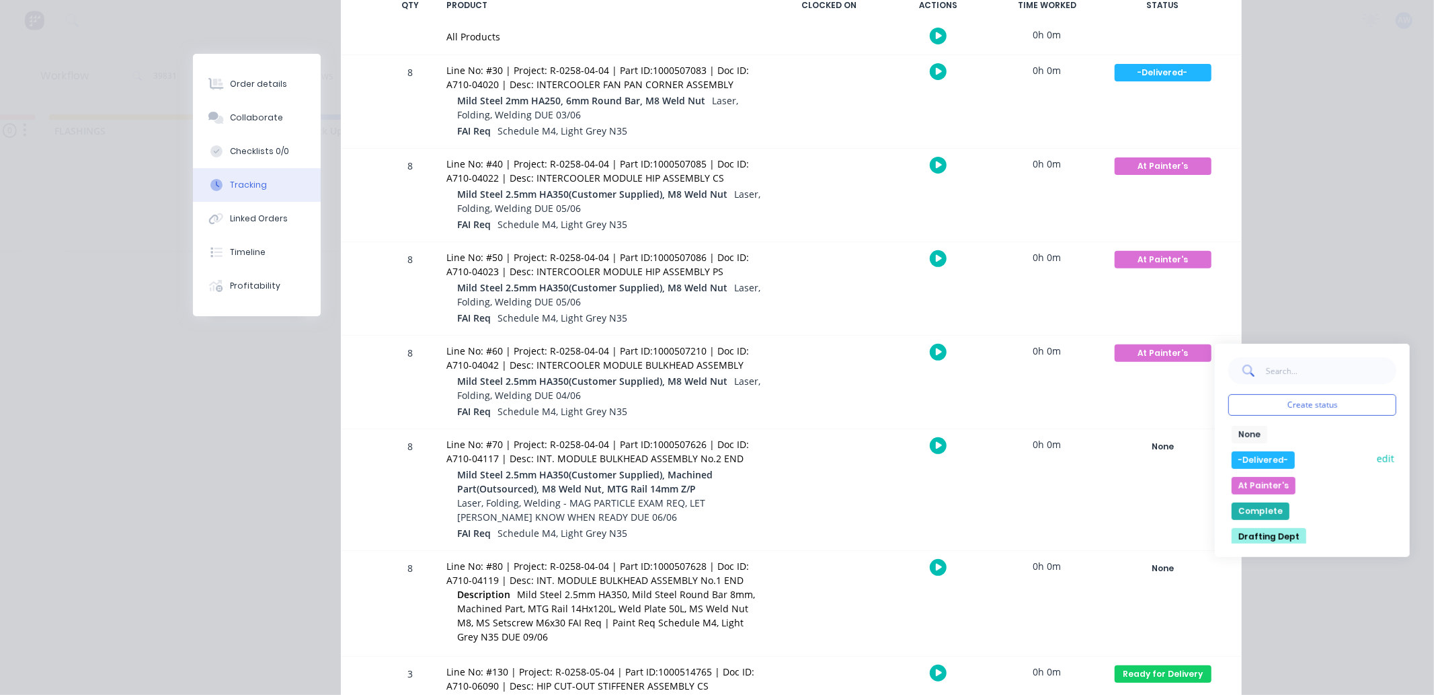
click at [1253, 458] on button "-Delivered-" at bounding box center [1263, 459] width 63 height 17
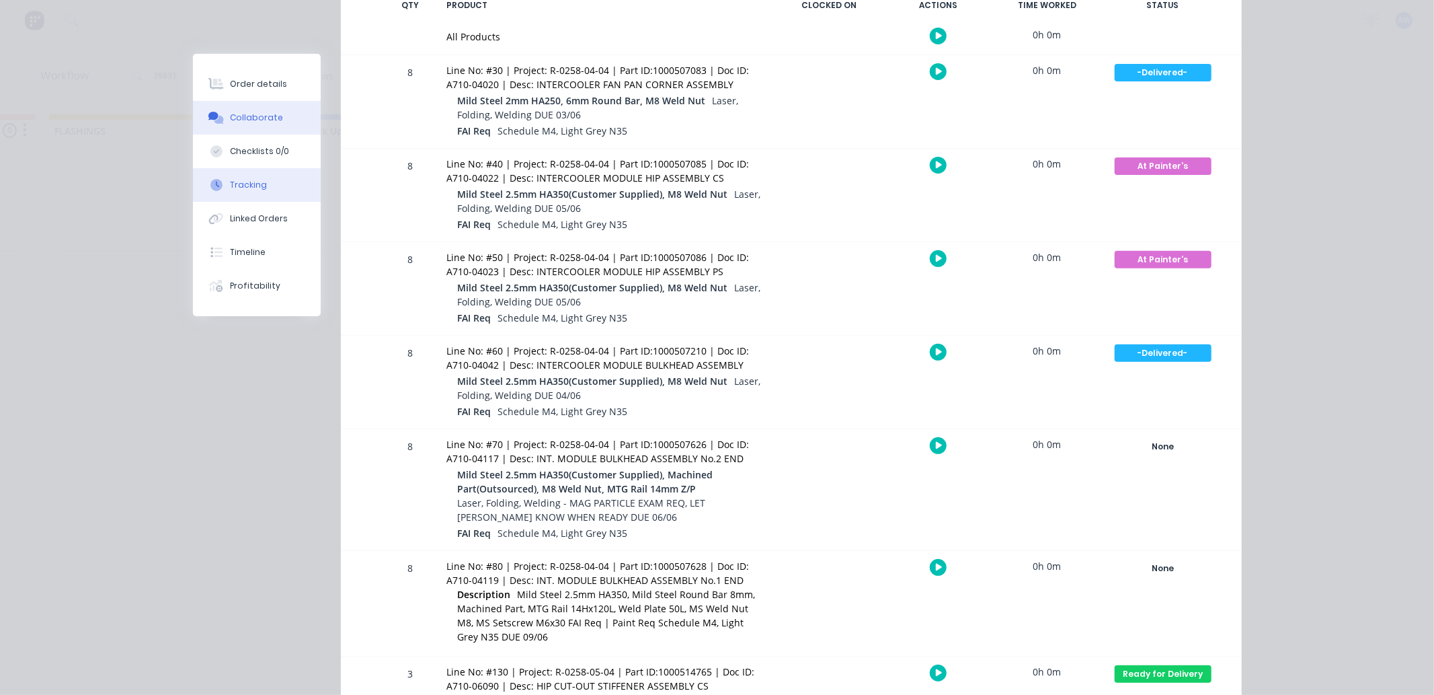
click at [264, 118] on div "Collaborate" at bounding box center [256, 118] width 53 height 12
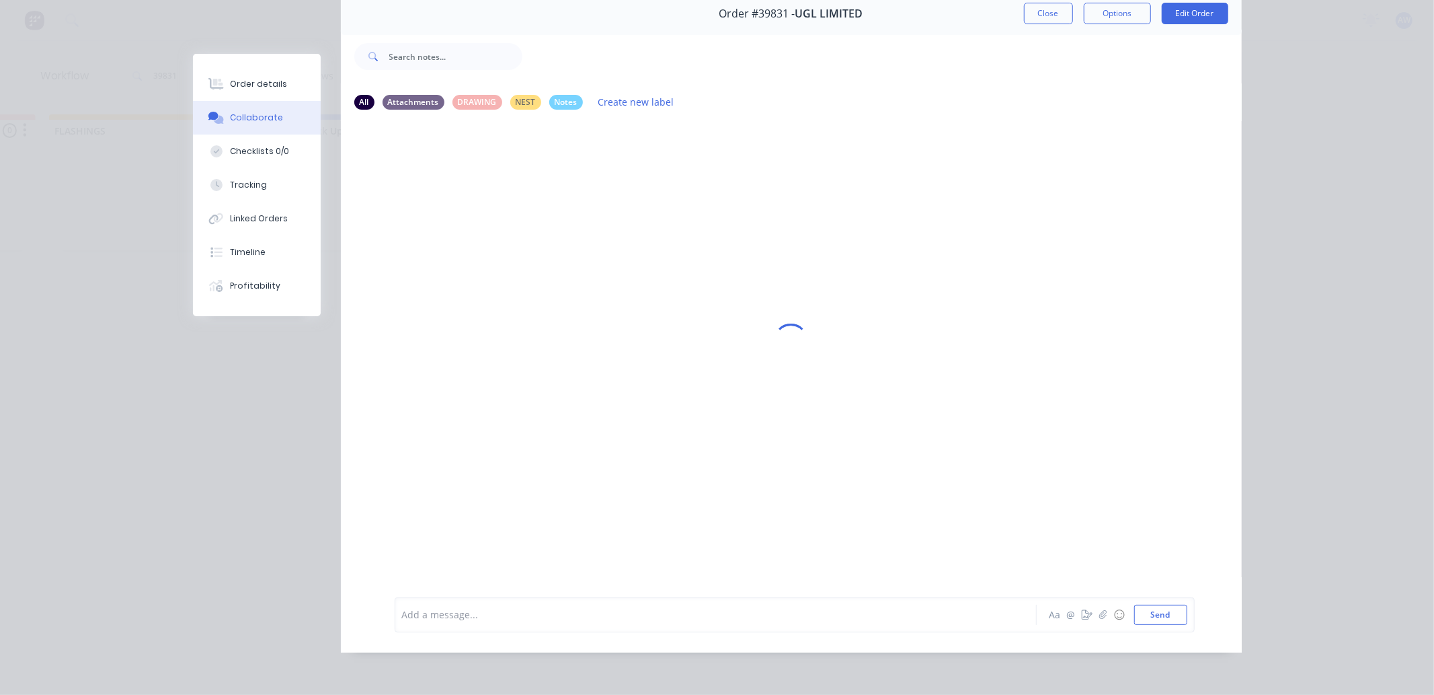
scroll to position [0, 0]
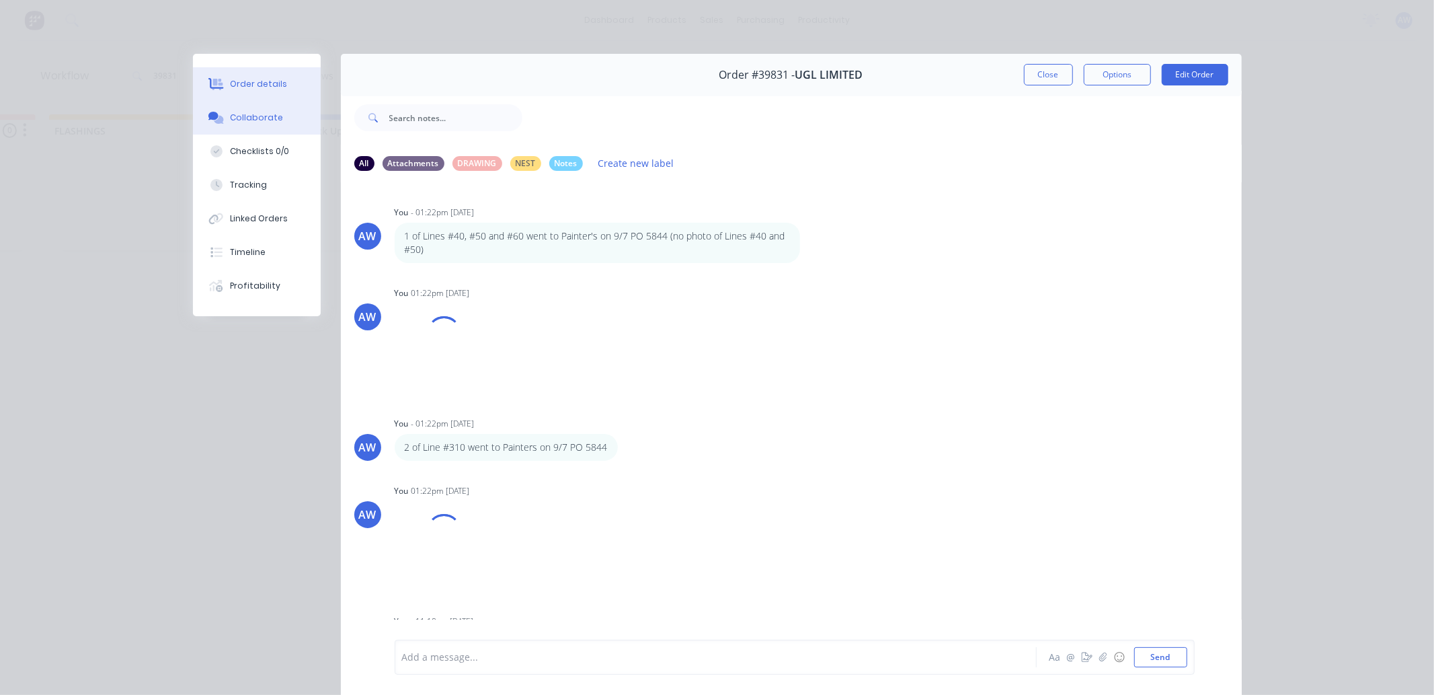
click at [267, 87] on div "Order details" at bounding box center [258, 84] width 57 height 12
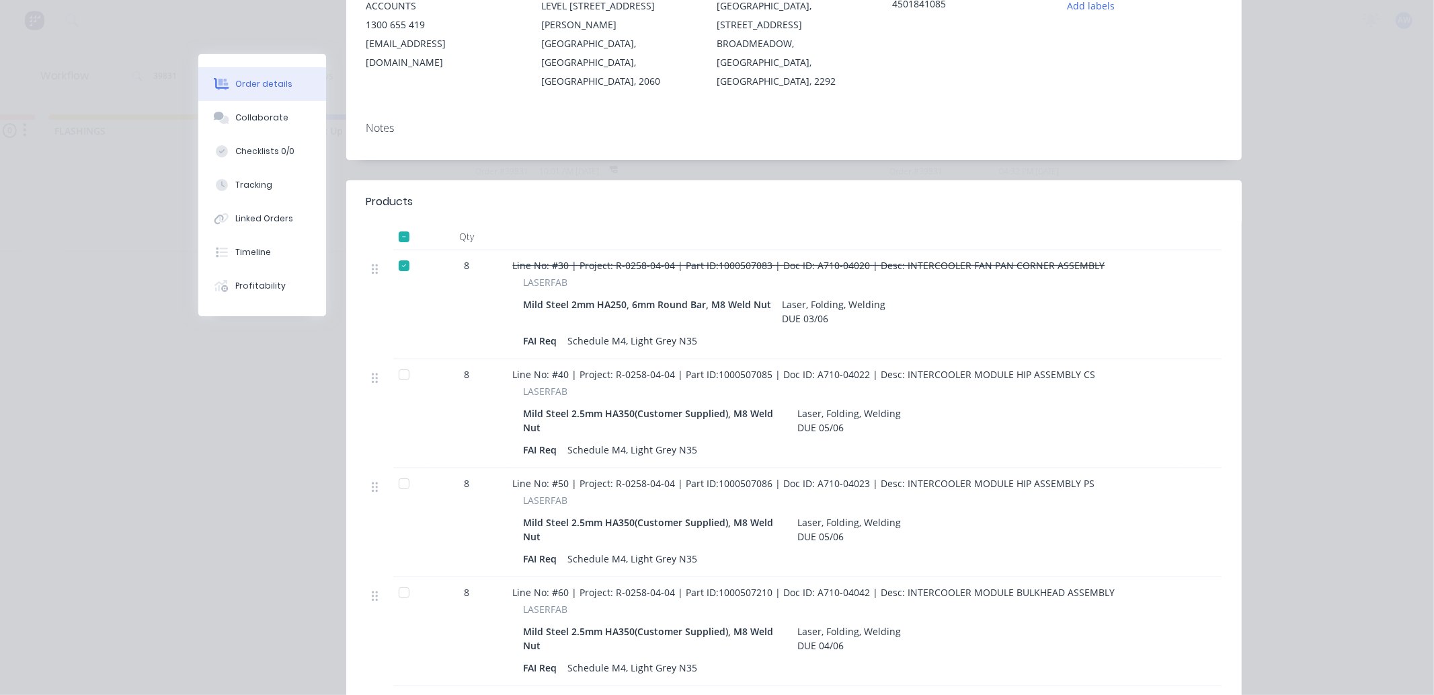
scroll to position [299, 0]
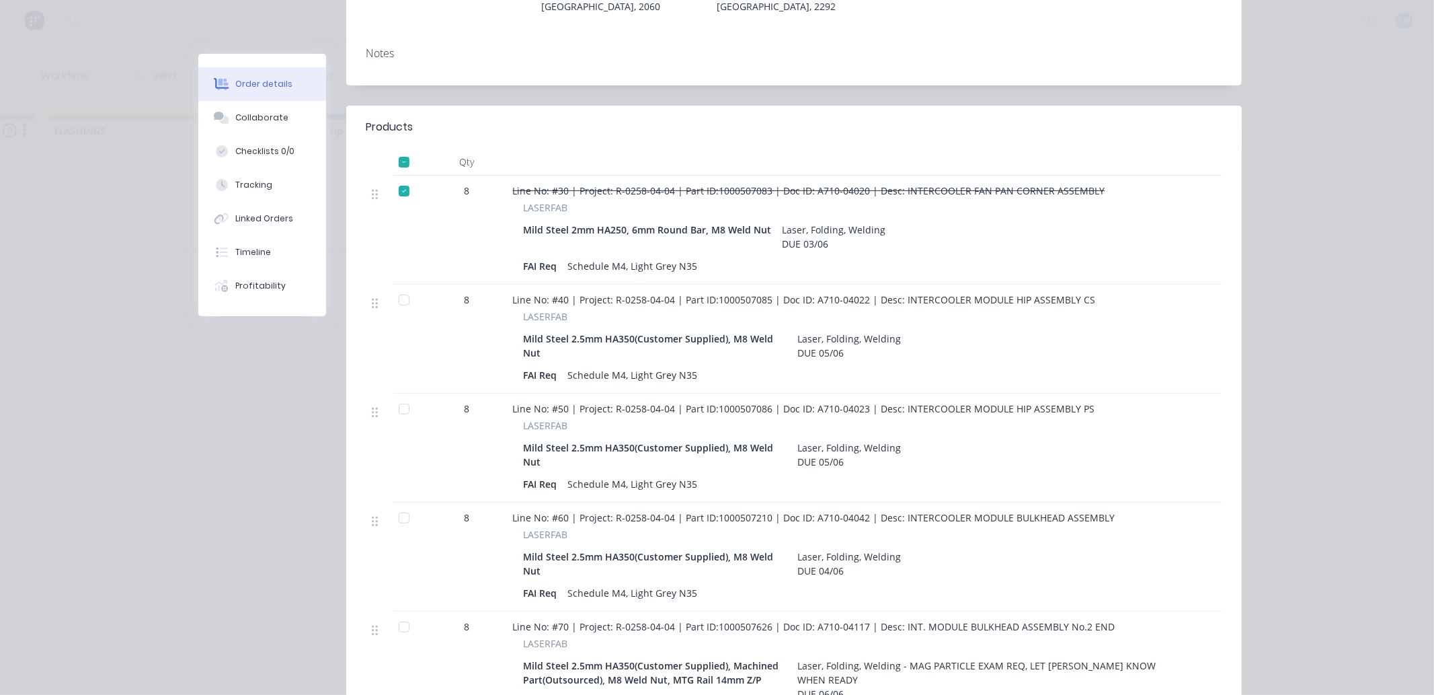
click at [395, 504] on div at bounding box center [404, 517] width 27 height 27
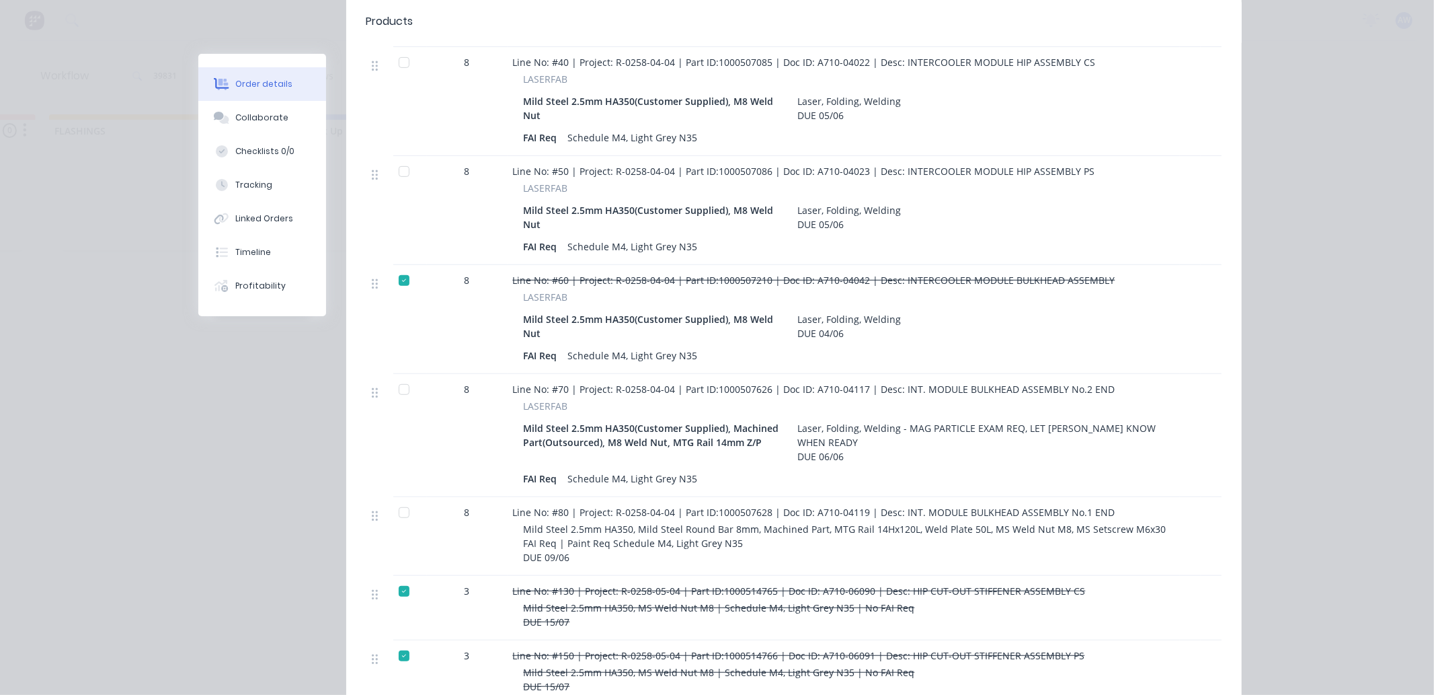
scroll to position [0, 0]
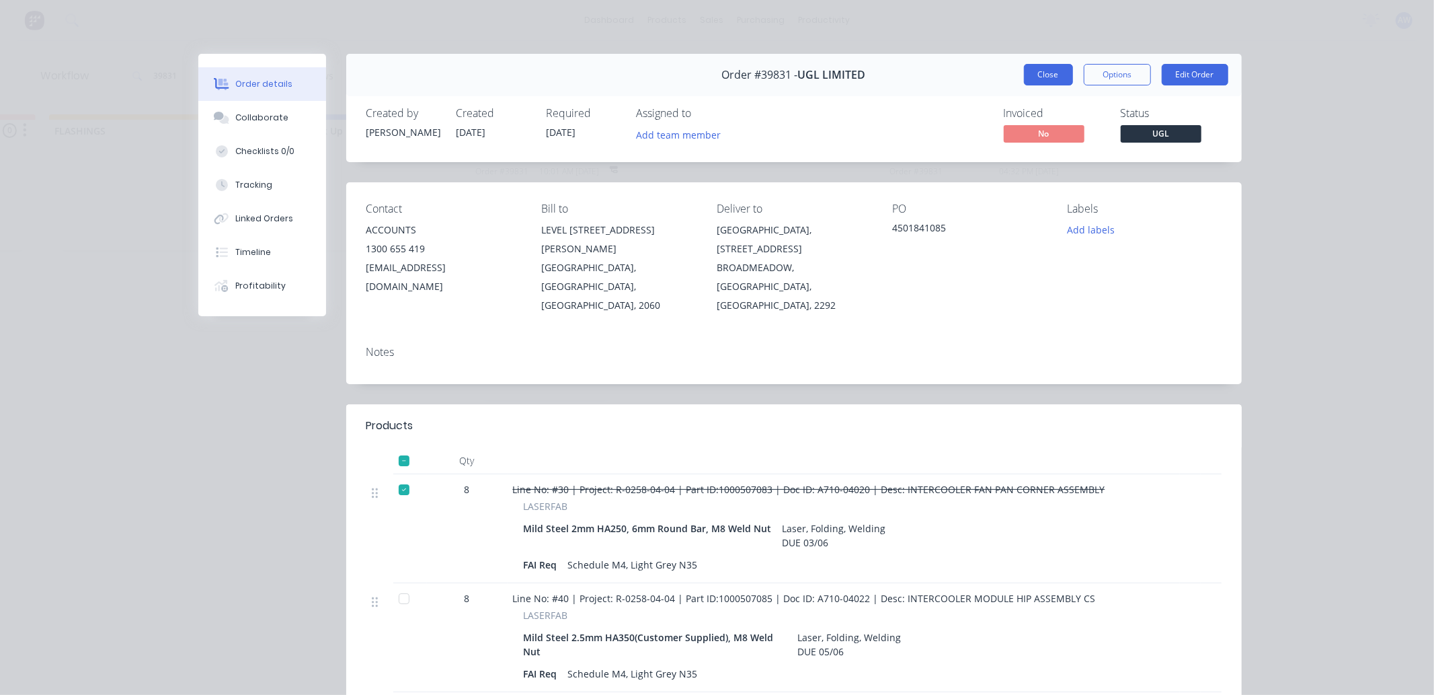
click at [1046, 73] on button "Close" at bounding box center [1048, 75] width 49 height 22
